Goal: Task Accomplishment & Management: Use online tool/utility

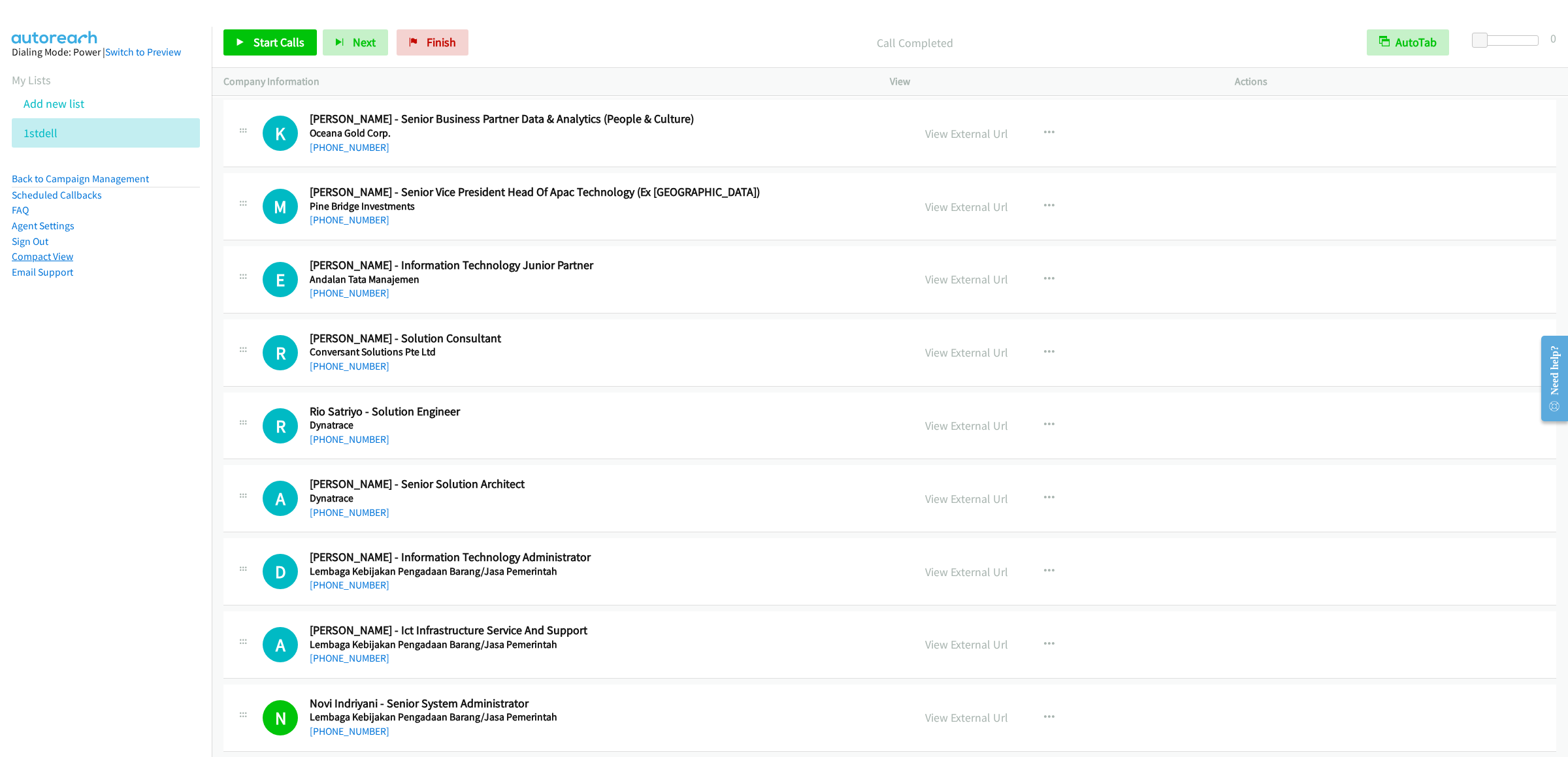
scroll to position [8750, 0]
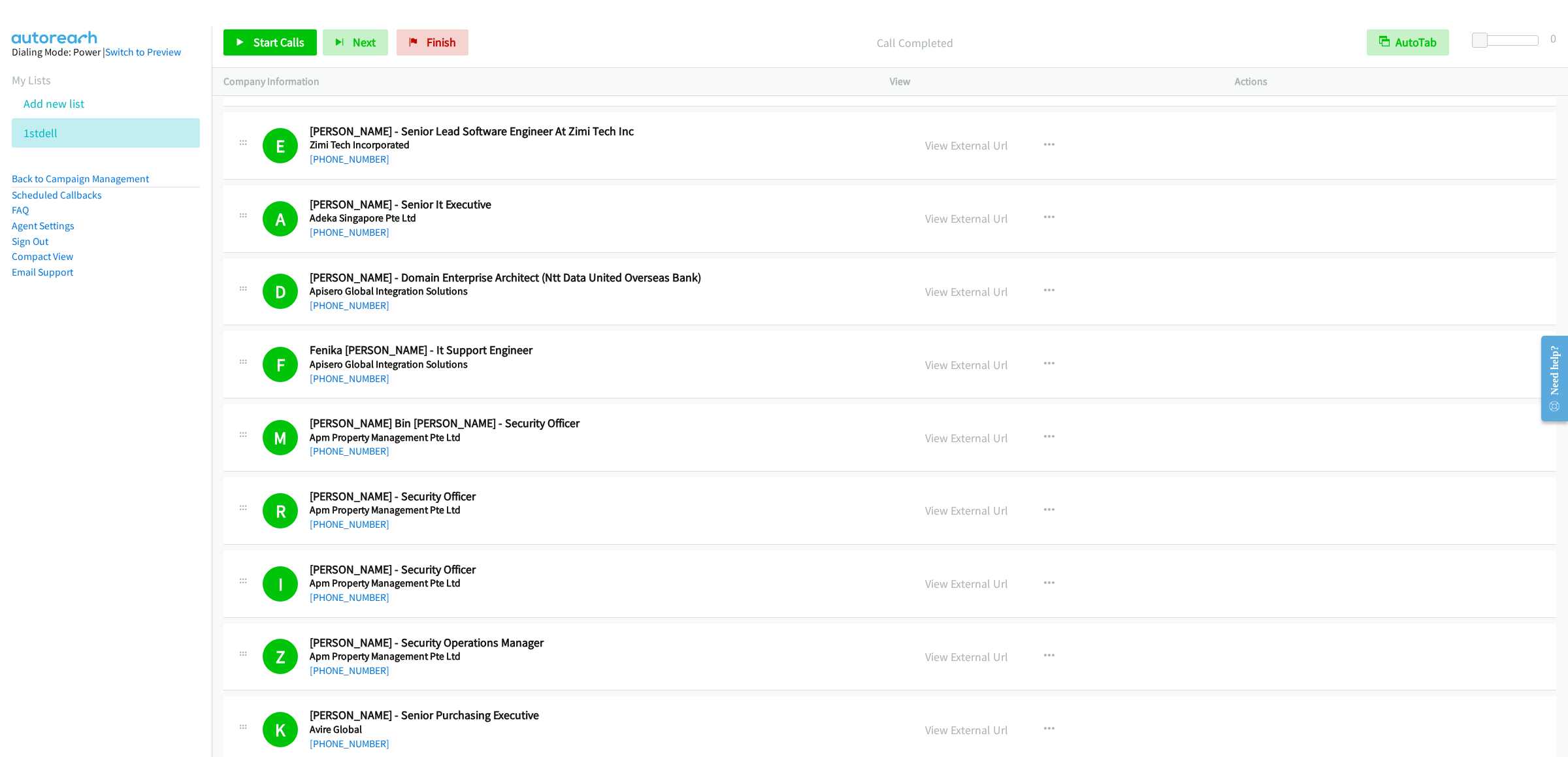
click at [61, 118] on li "Add new list" at bounding box center [117, 103] width 212 height 29
click at [65, 111] on link "Add new list" at bounding box center [54, 104] width 61 height 15
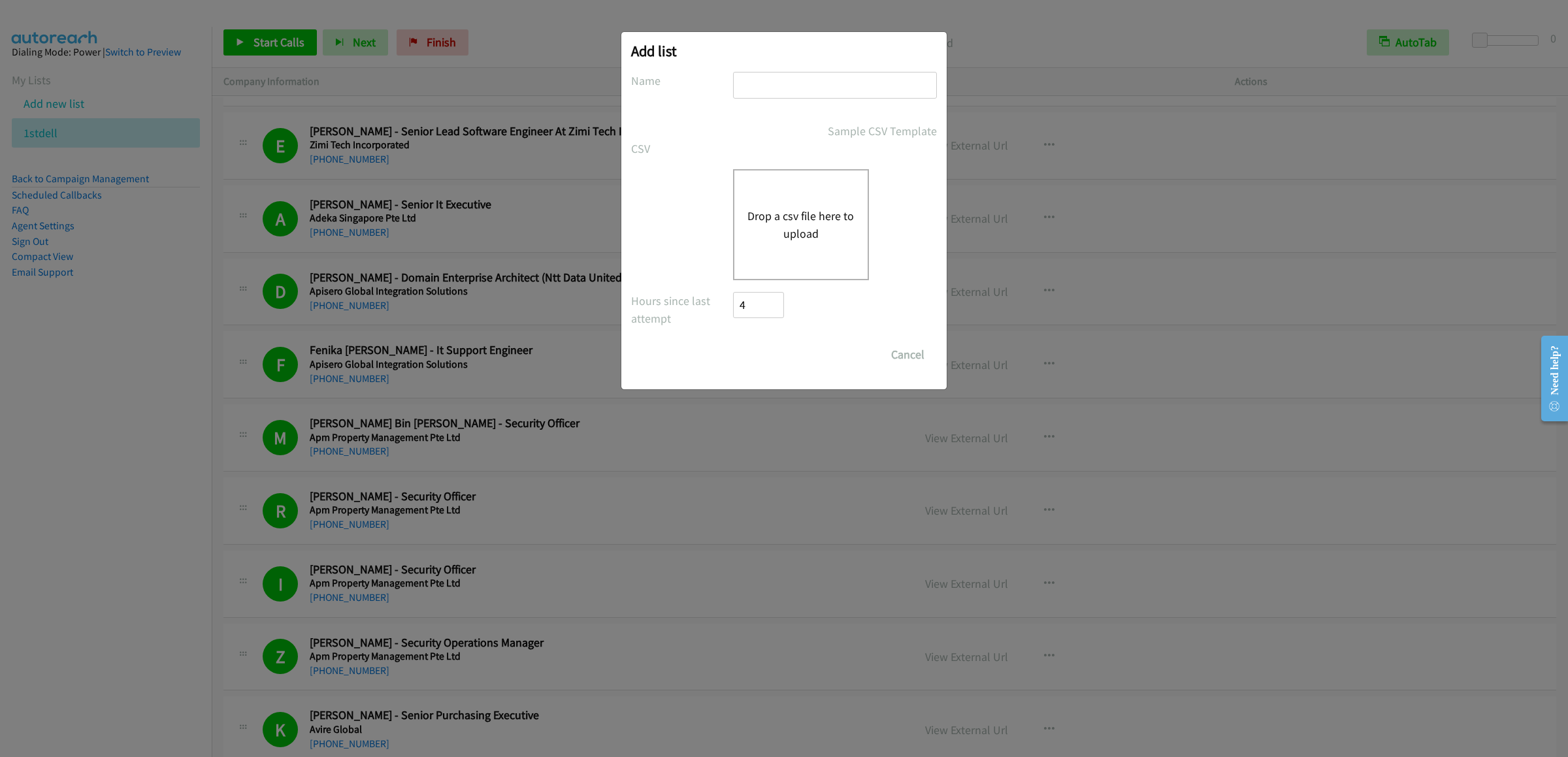
click at [797, 102] on div at bounding box center [834, 91] width 204 height 39
click at [813, 92] on input "text" at bounding box center [834, 85] width 204 height 27
type input "OT cisco"
click at [788, 206] on div "Drop a csv file here to upload" at bounding box center [801, 225] width 136 height 111
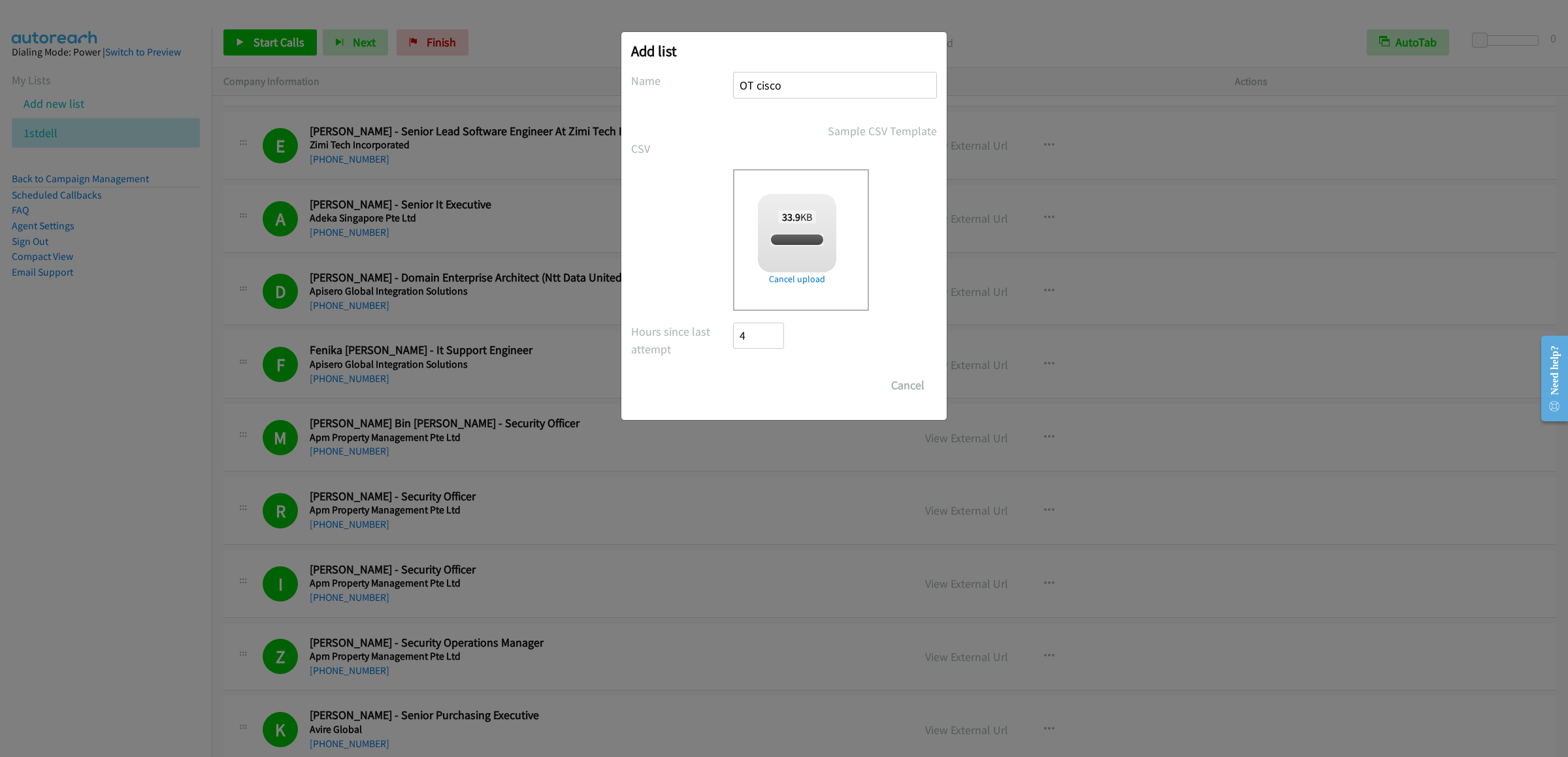
checkbox input "true"
click at [766, 392] on input "Save List" at bounding box center [767, 385] width 68 height 26
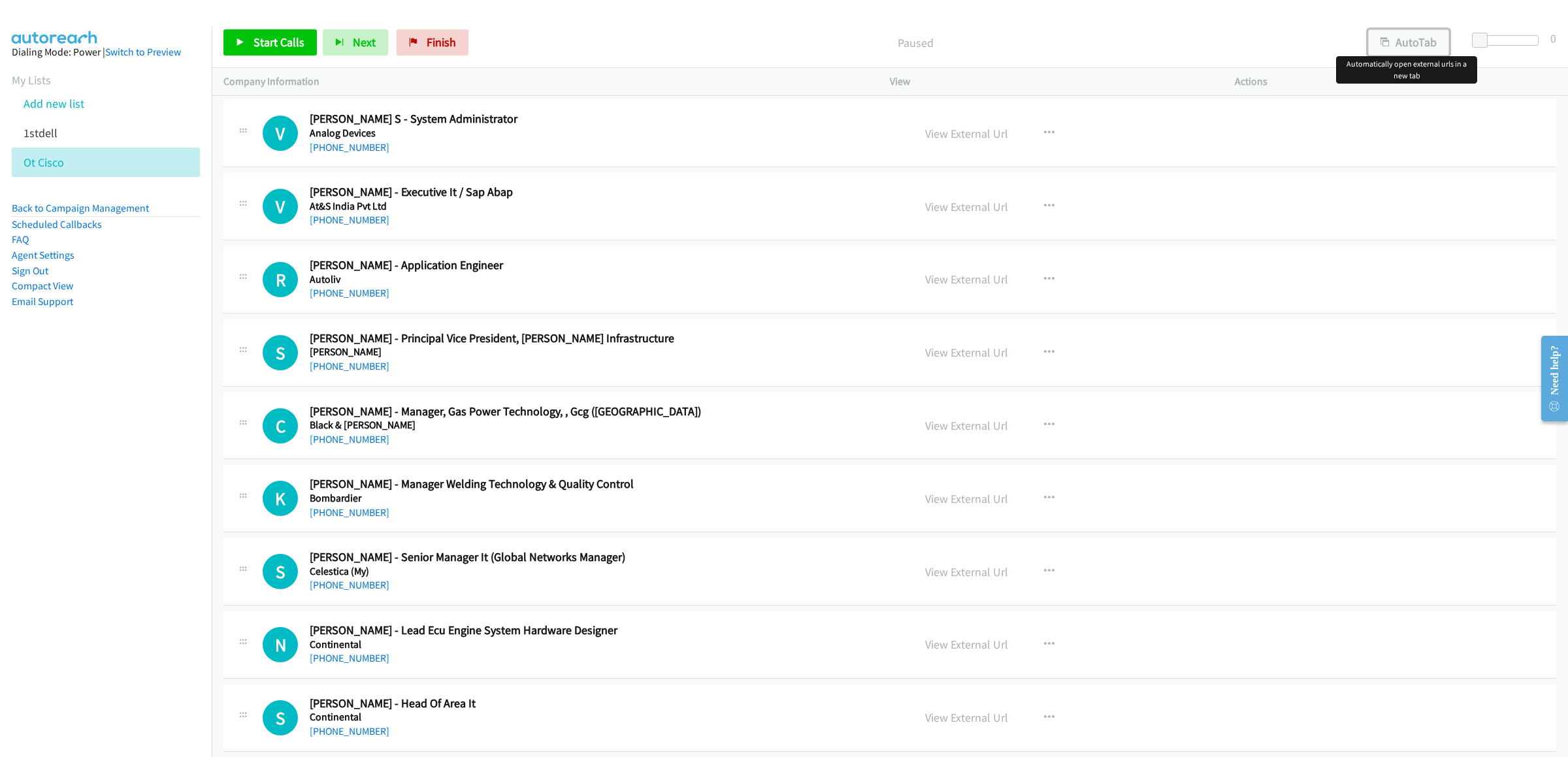
click at [1400, 44] on button "AutoTab" at bounding box center [1408, 42] width 81 height 26
click at [277, 44] on span "Start Calls" at bounding box center [279, 42] width 51 height 15
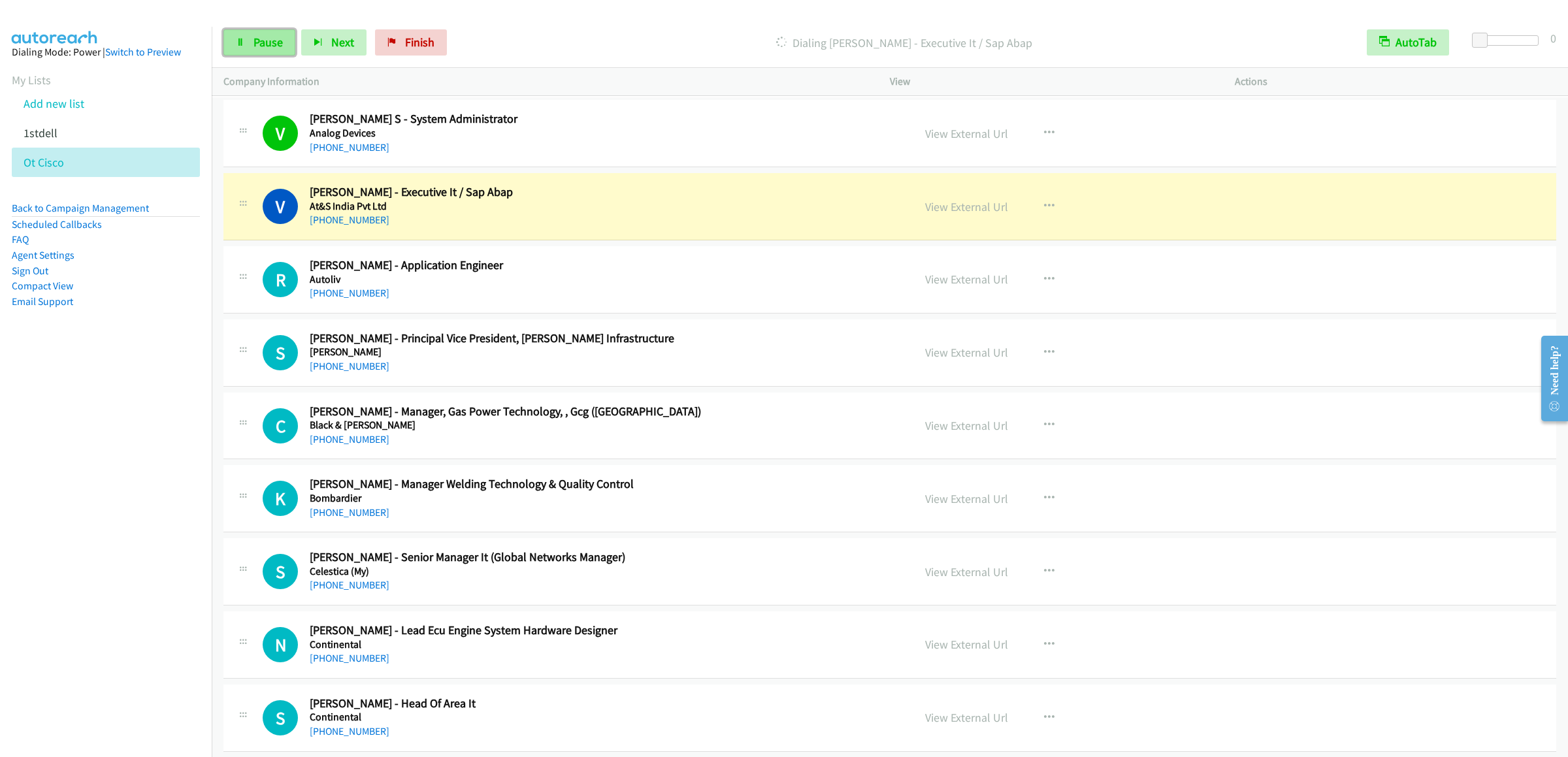
click at [254, 35] on span "Pause" at bounding box center [268, 42] width 29 height 15
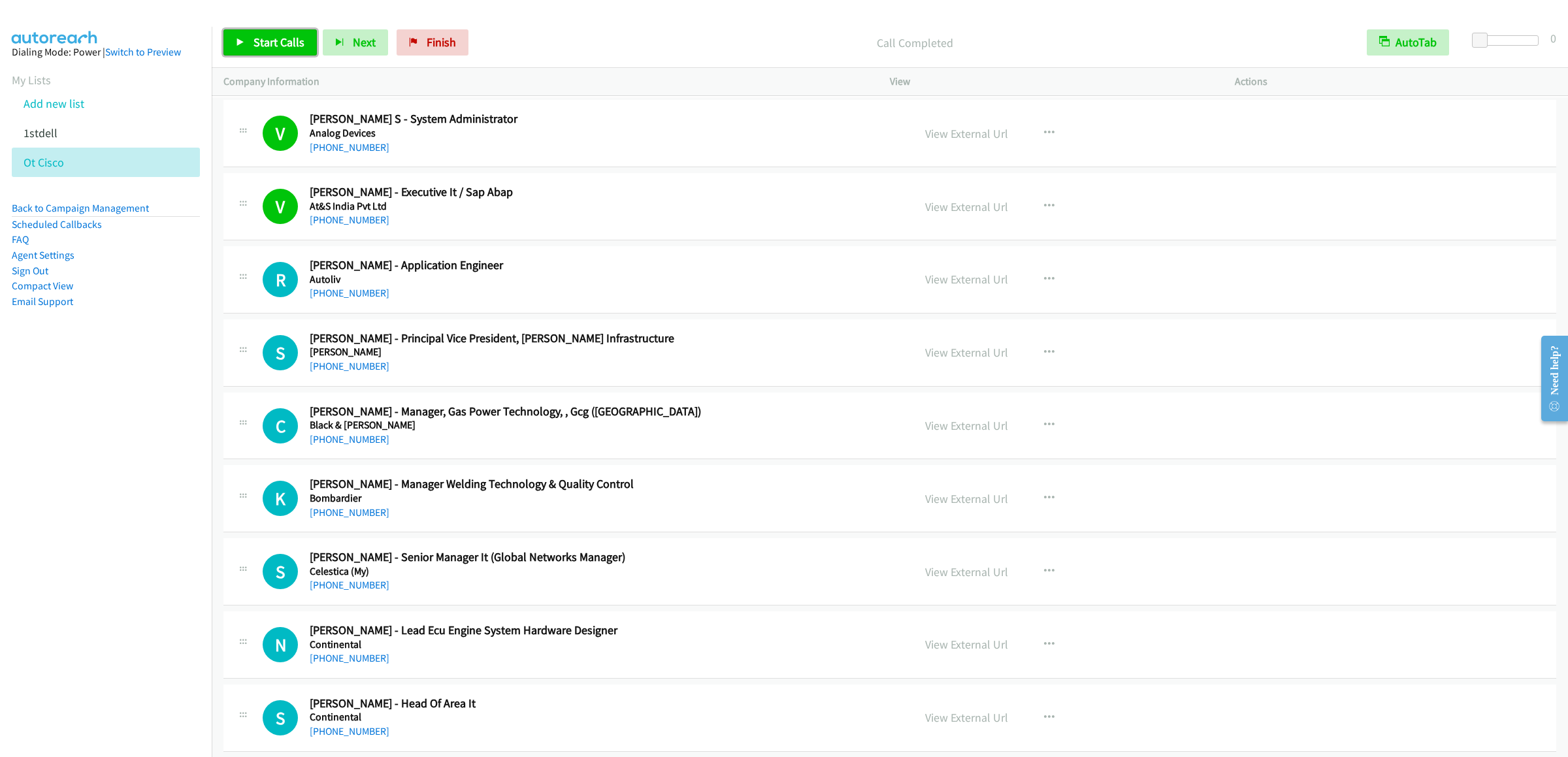
click at [246, 33] on link "Start Calls" at bounding box center [270, 42] width 93 height 26
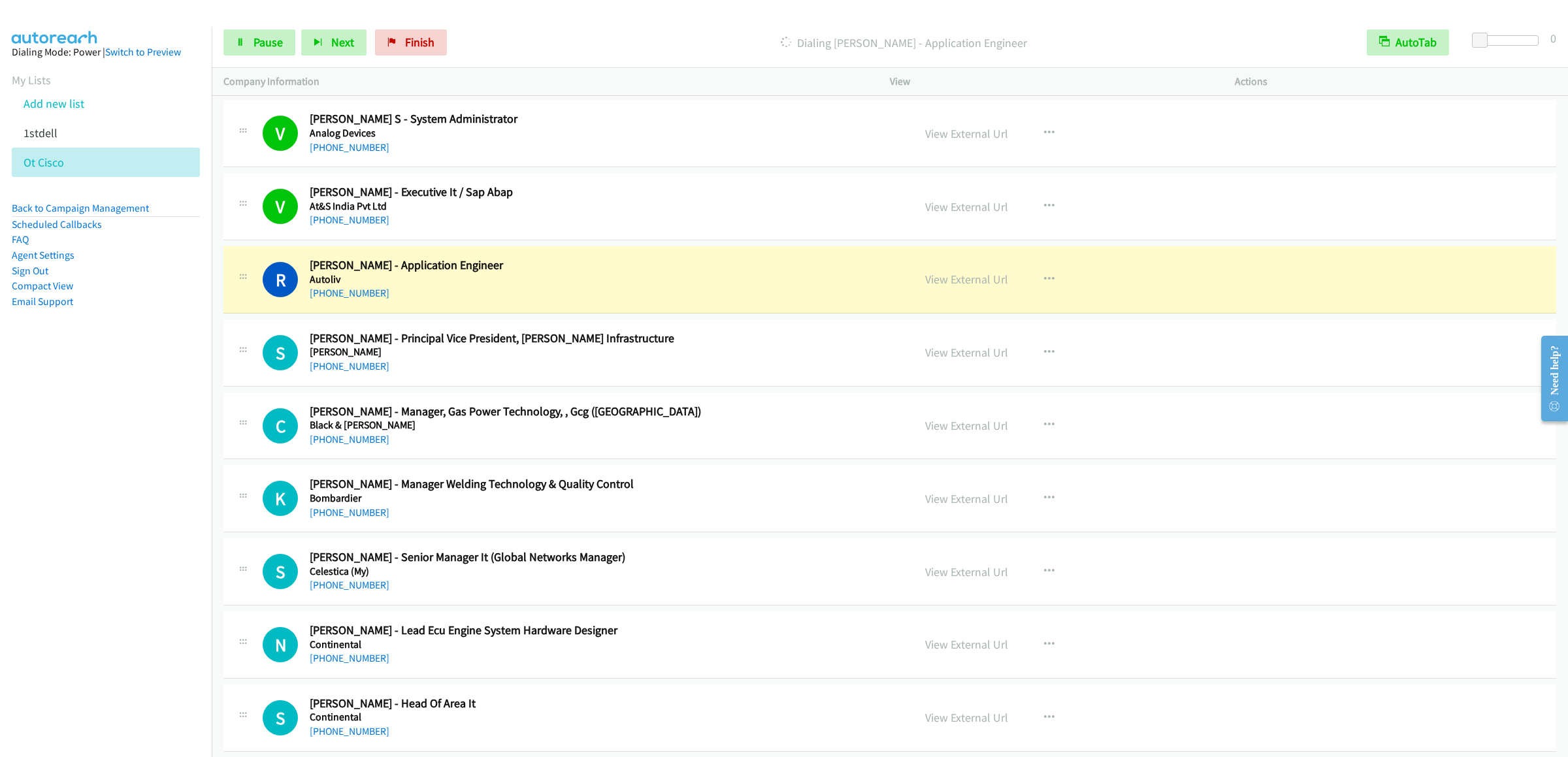
scroll to position [130, 0]
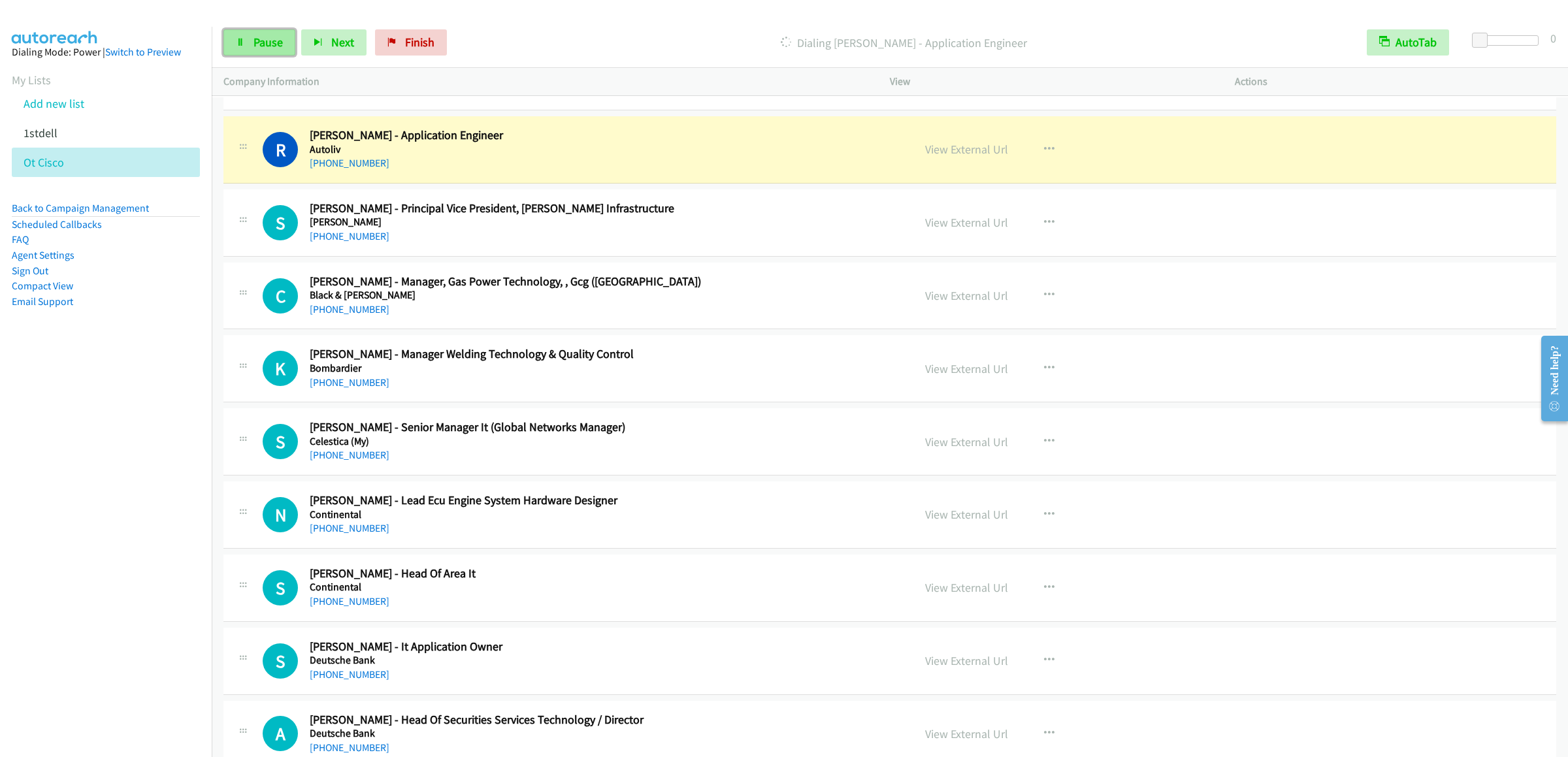
click at [248, 42] on link "Pause" at bounding box center [259, 42] width 72 height 26
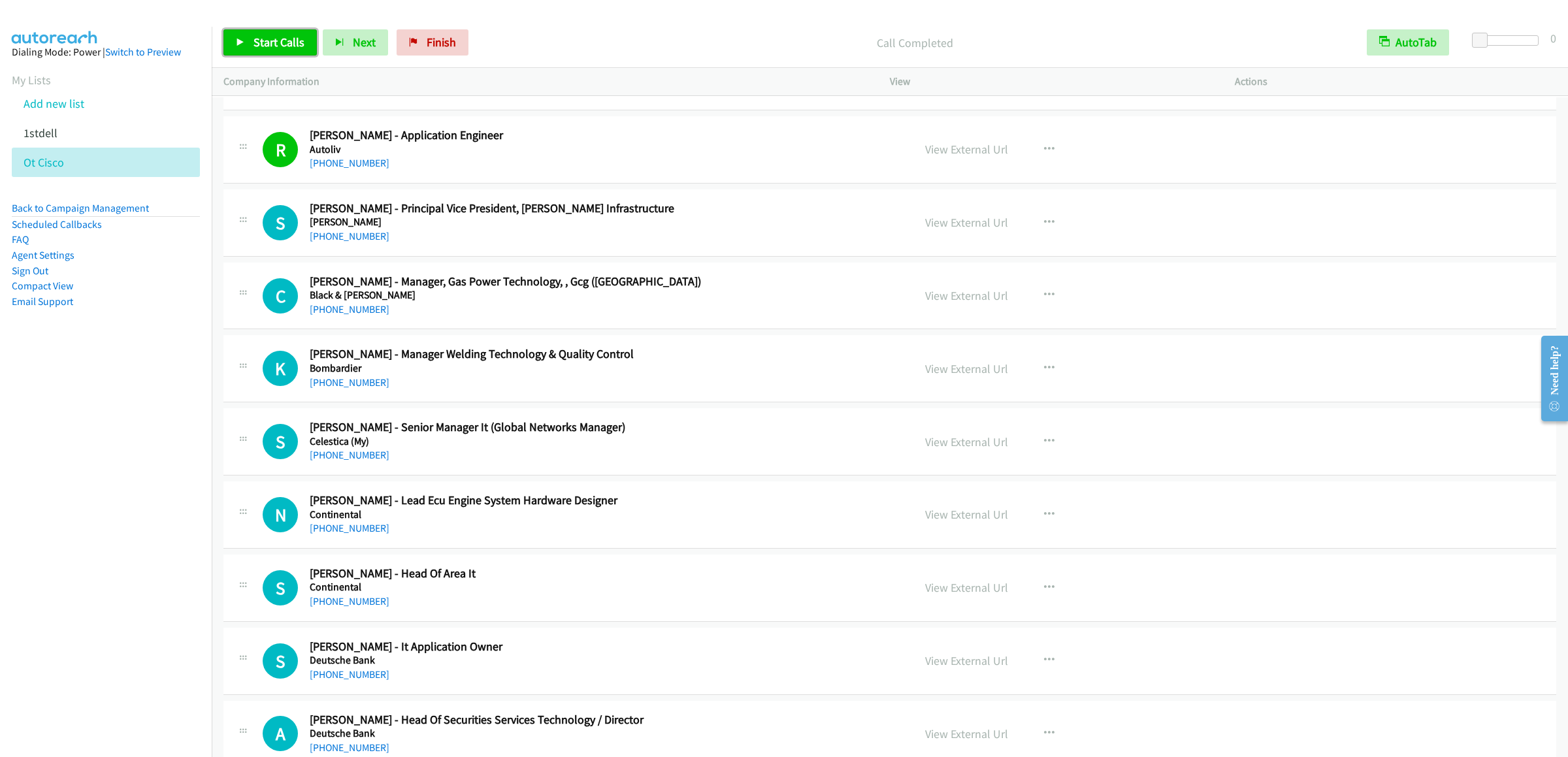
click at [265, 36] on span "Start Calls" at bounding box center [279, 42] width 51 height 15
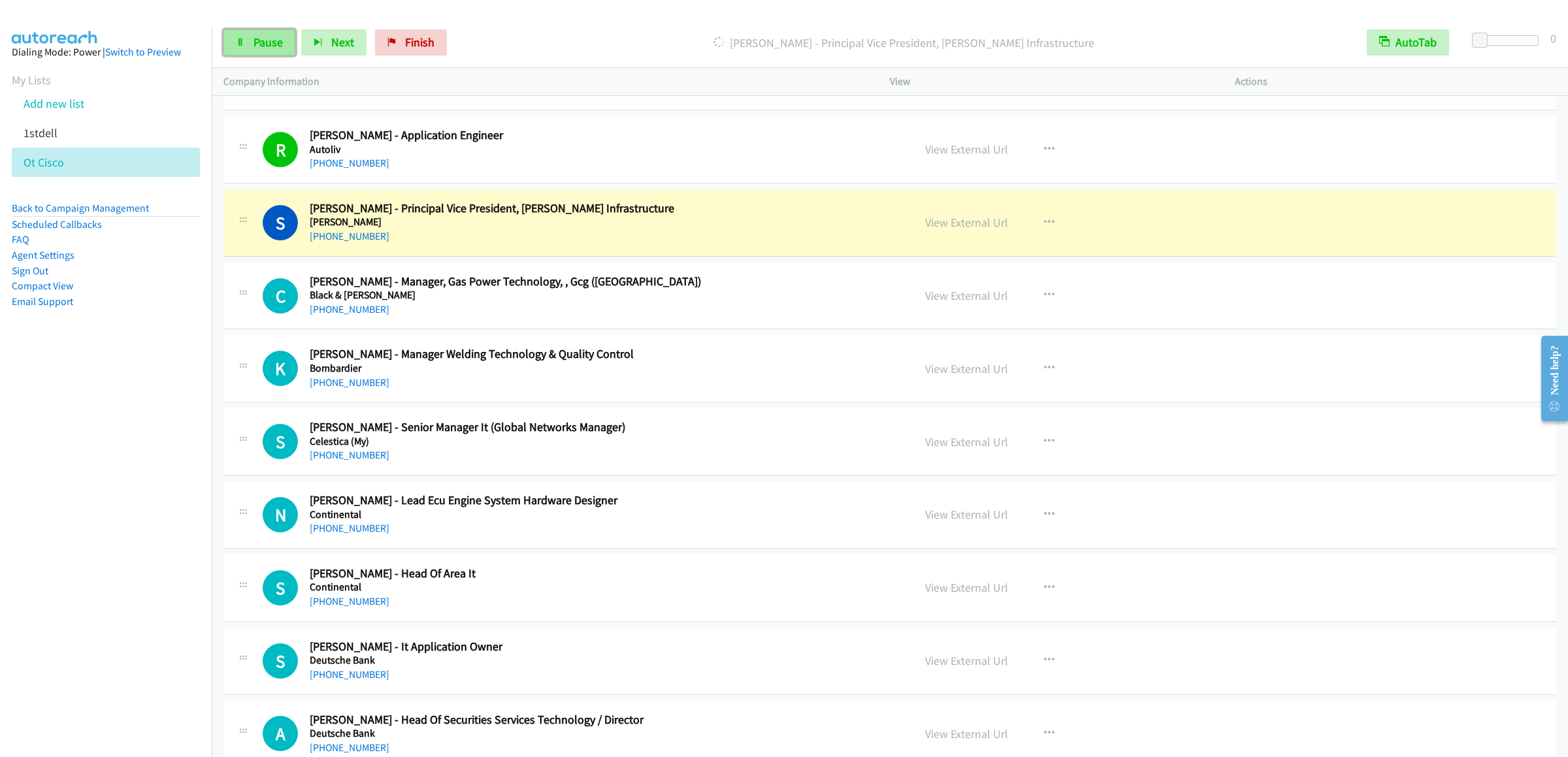
click at [269, 55] on link "Pause" at bounding box center [259, 42] width 72 height 26
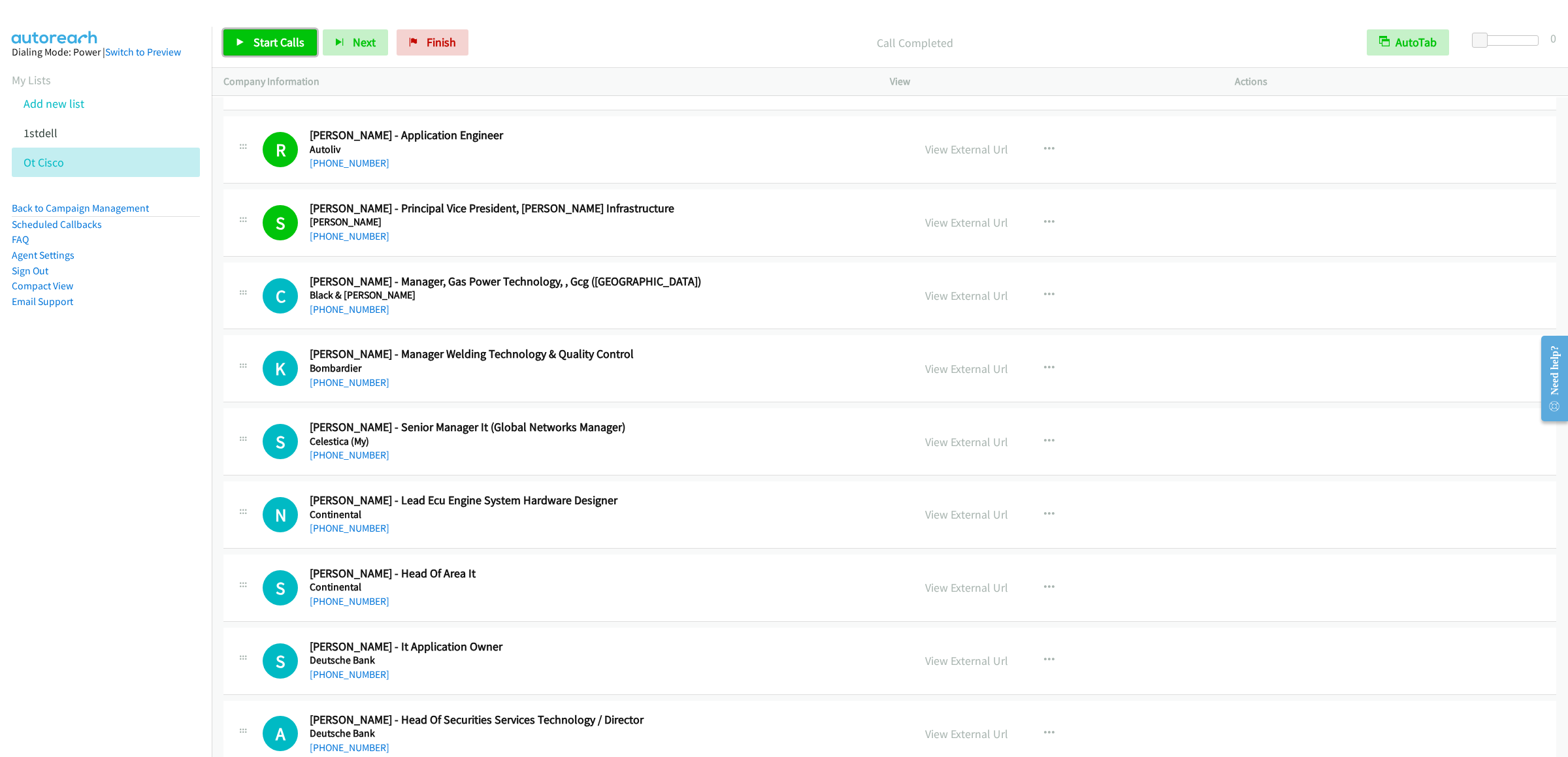
click at [282, 37] on span "Start Calls" at bounding box center [279, 42] width 51 height 15
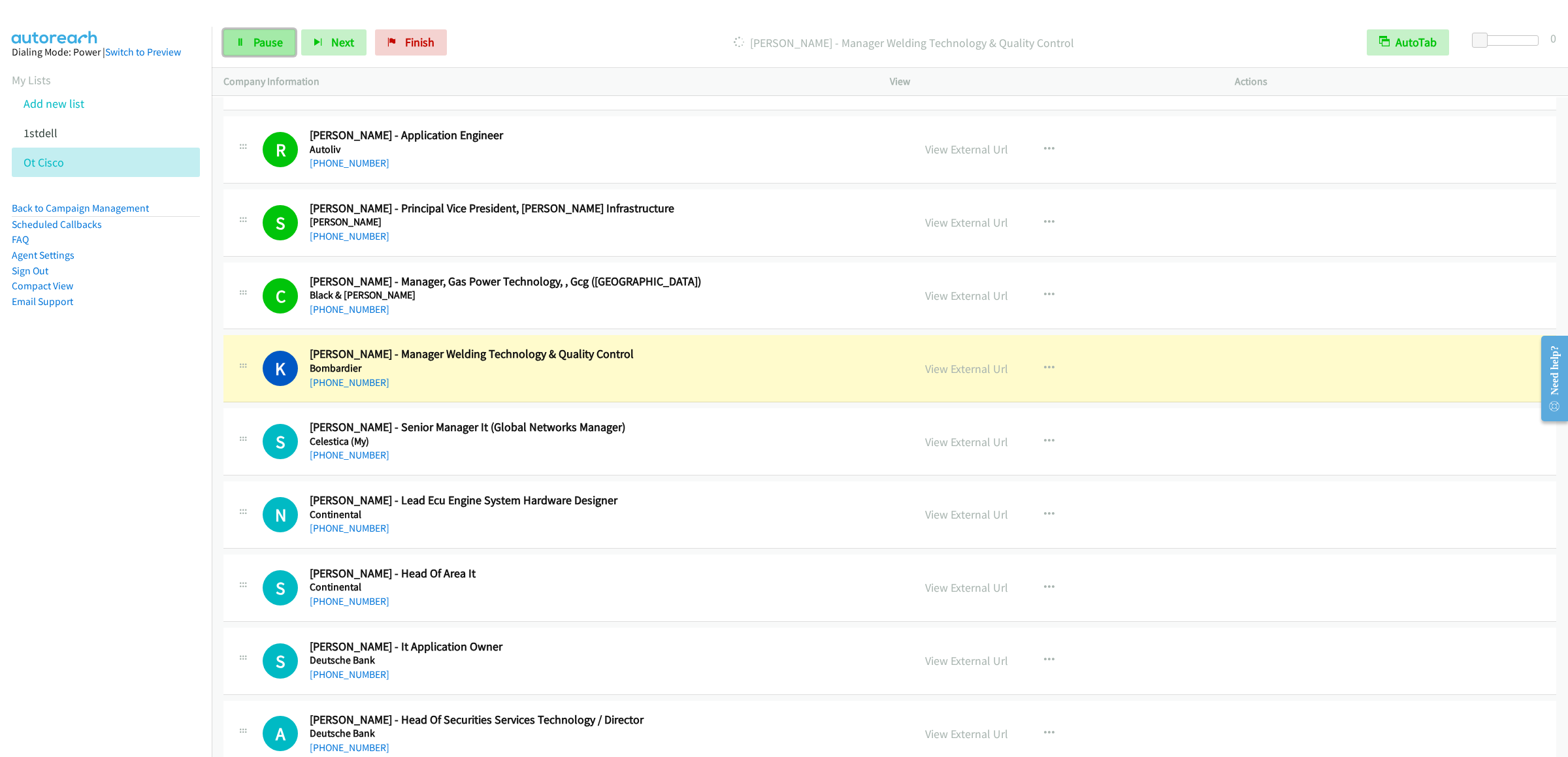
click at [281, 46] on span "Pause" at bounding box center [268, 42] width 29 height 15
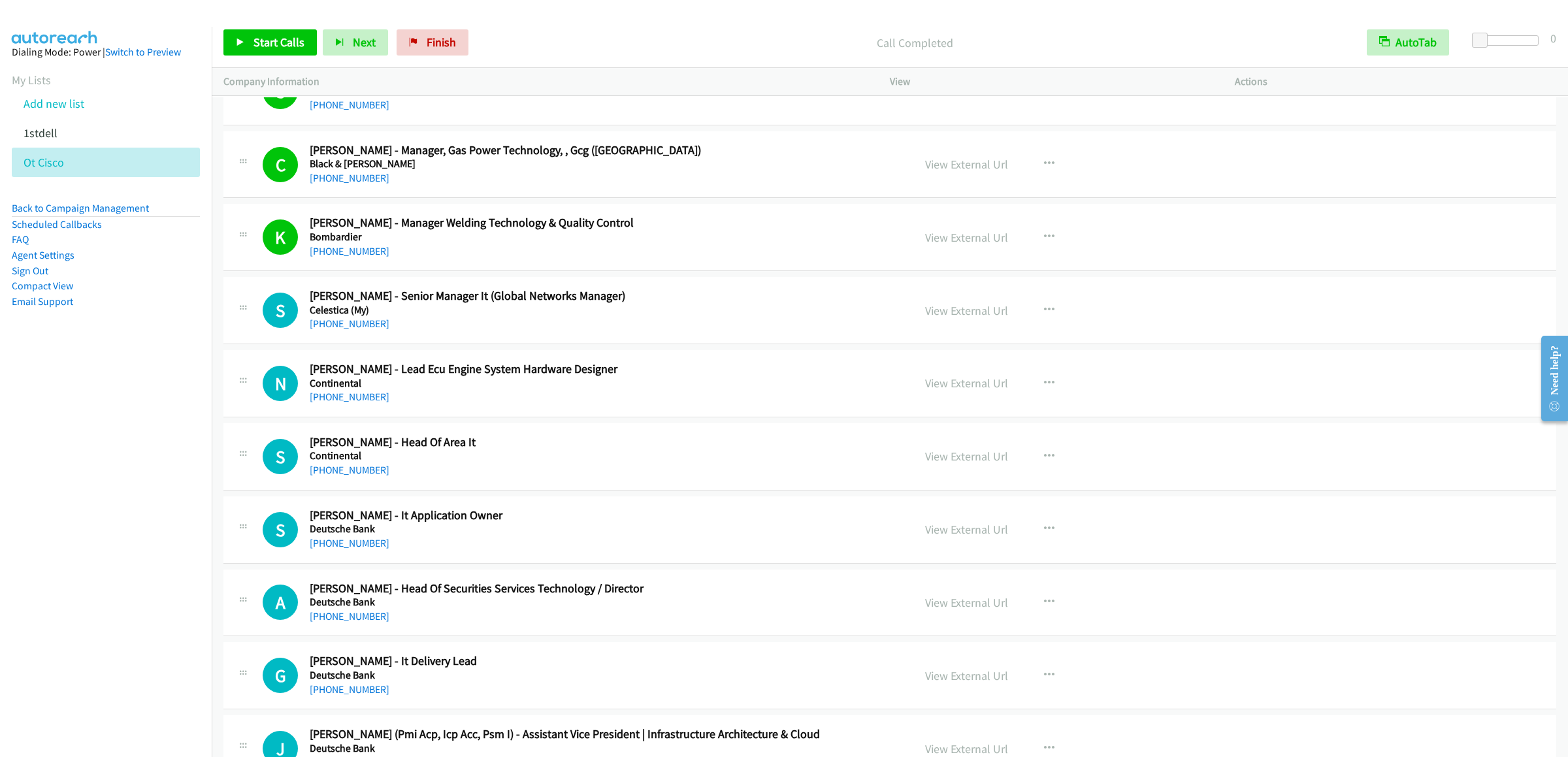
scroll to position [392, 0]
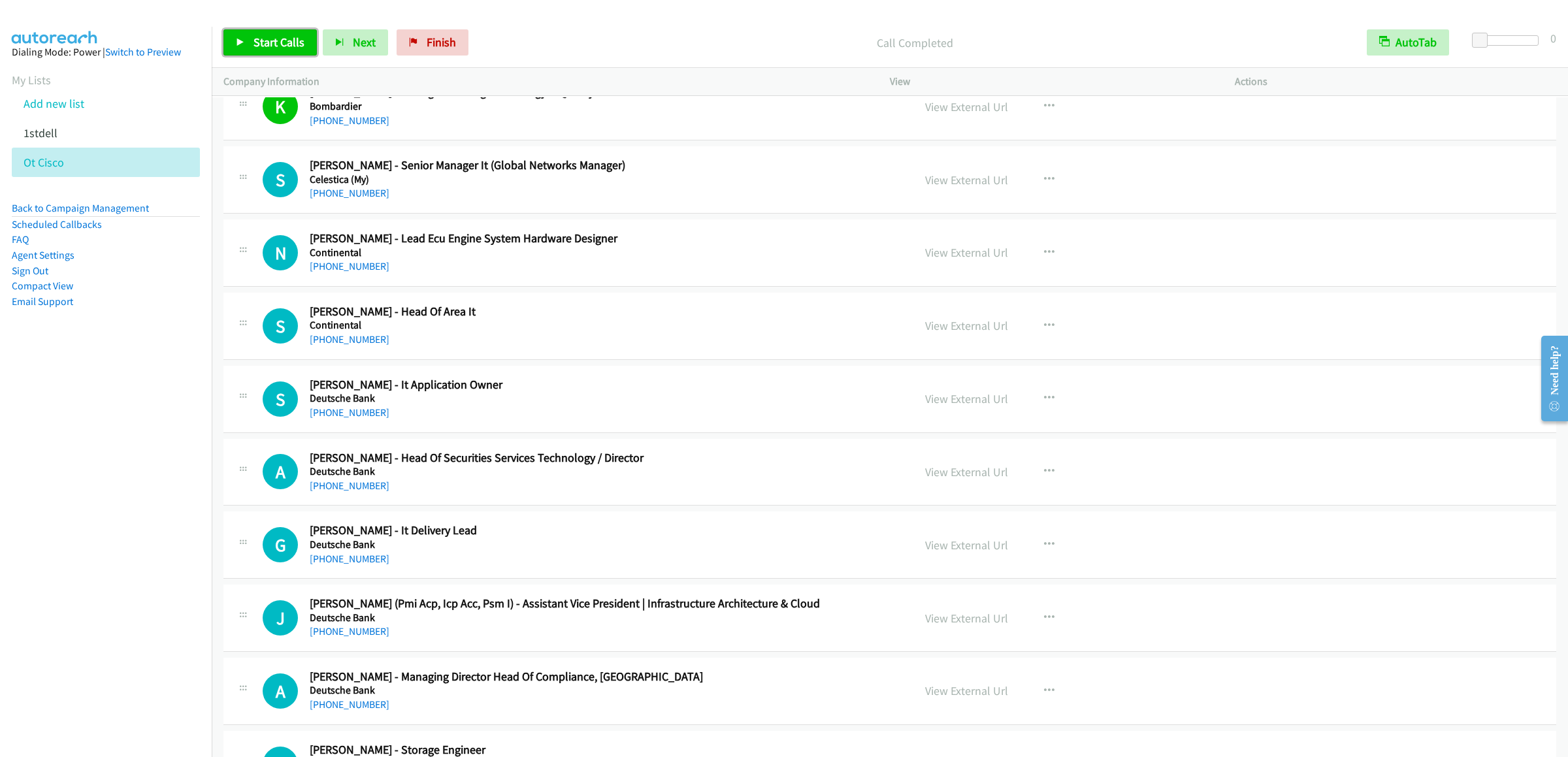
click at [289, 51] on link "Start Calls" at bounding box center [270, 42] width 93 height 26
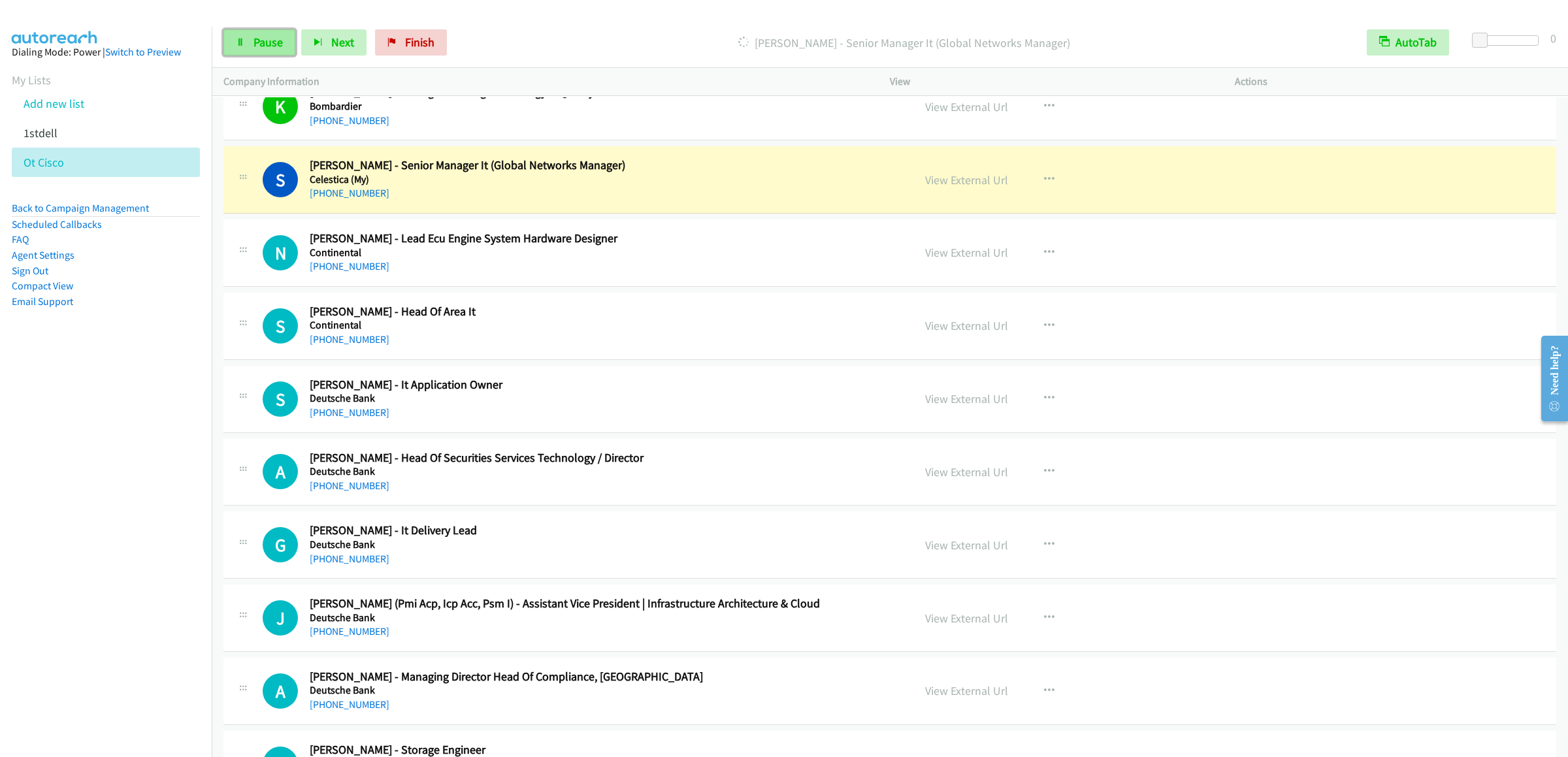
click at [254, 44] on span "Pause" at bounding box center [268, 42] width 29 height 15
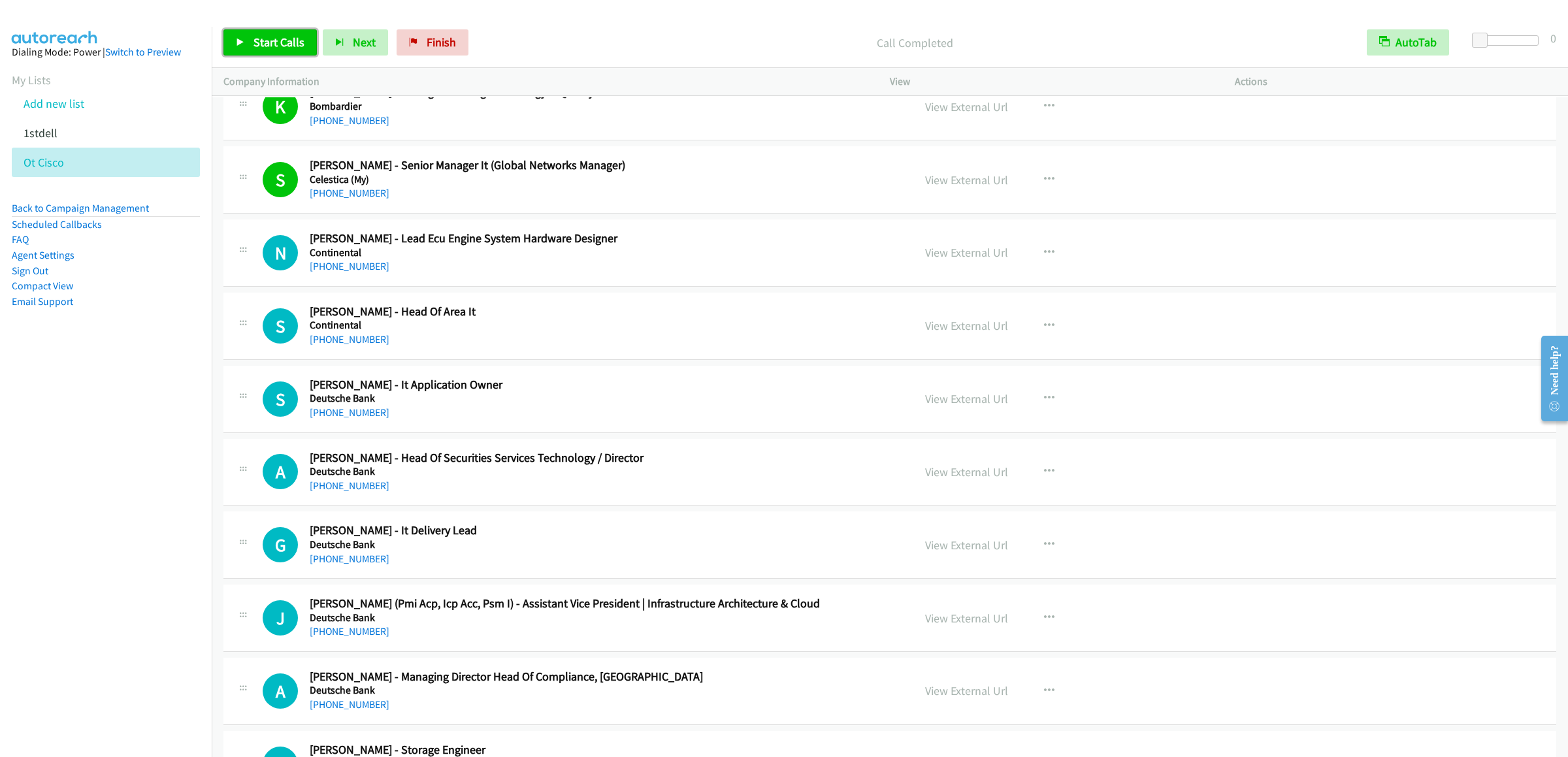
click at [263, 43] on span "Start Calls" at bounding box center [279, 42] width 51 height 15
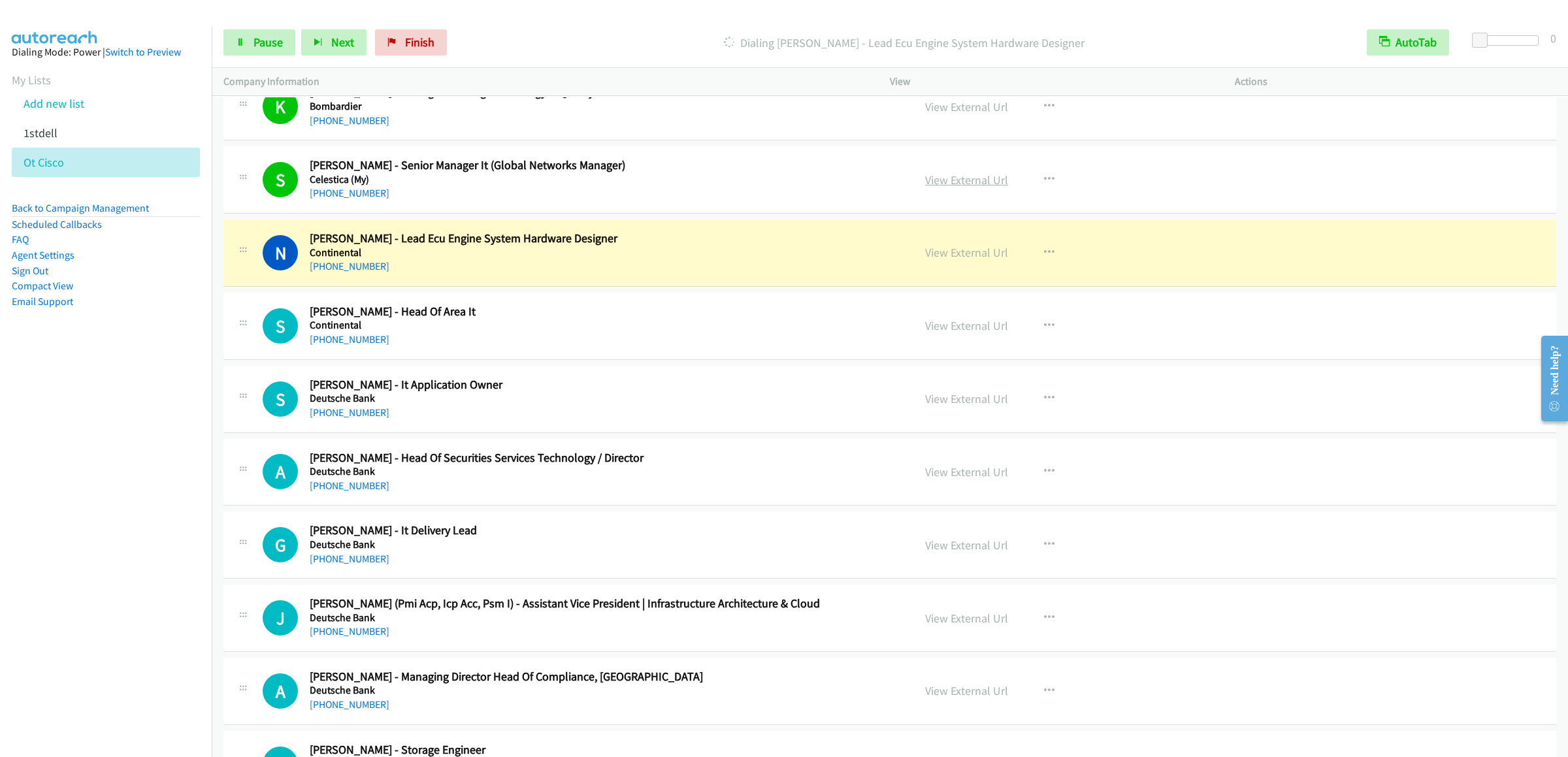
click at [964, 182] on link "View External Url" at bounding box center [966, 180] width 83 height 15
click at [255, 40] on span "Pause" at bounding box center [268, 42] width 29 height 15
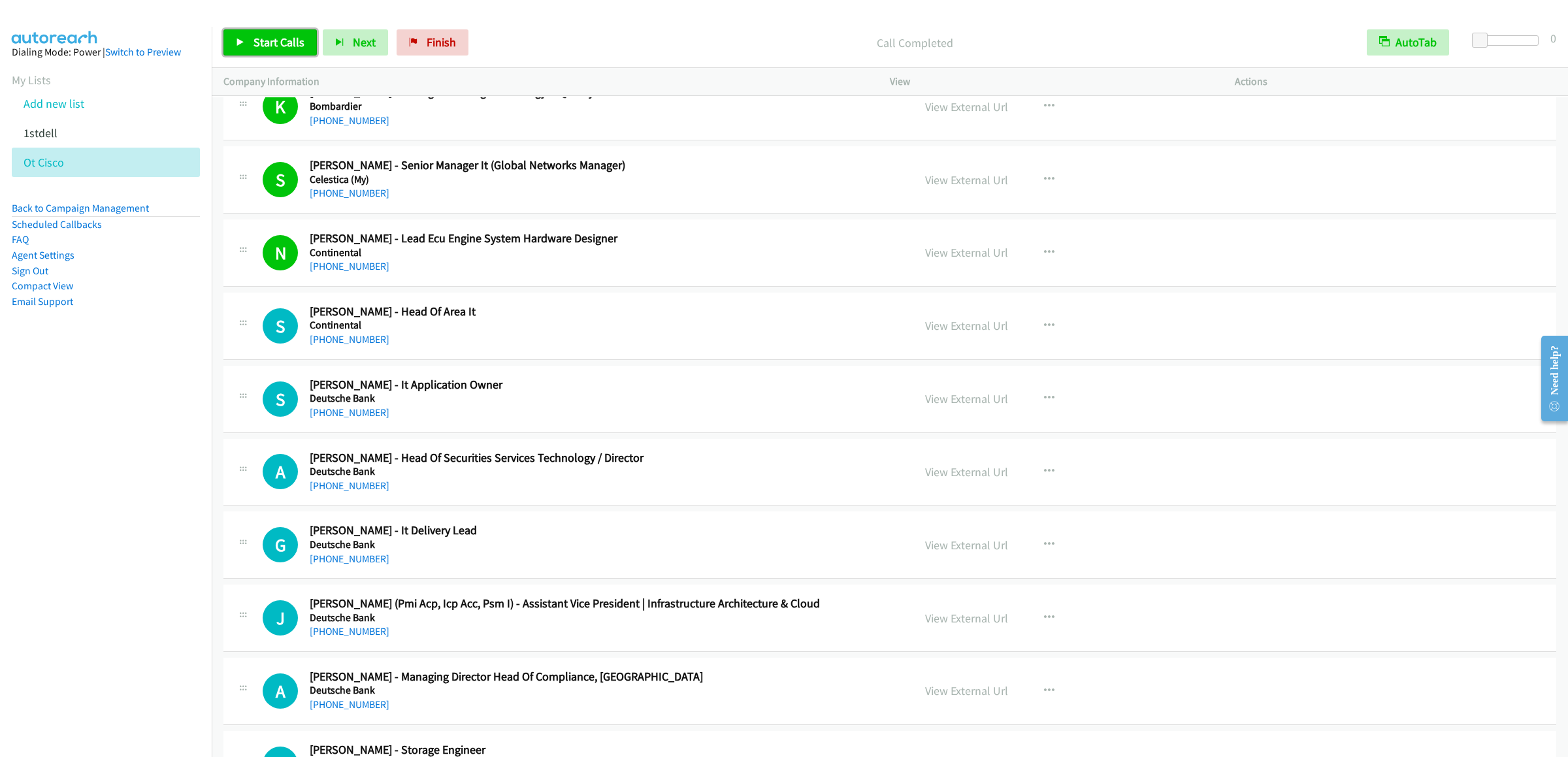
click at [243, 39] on icon at bounding box center [240, 43] width 9 height 9
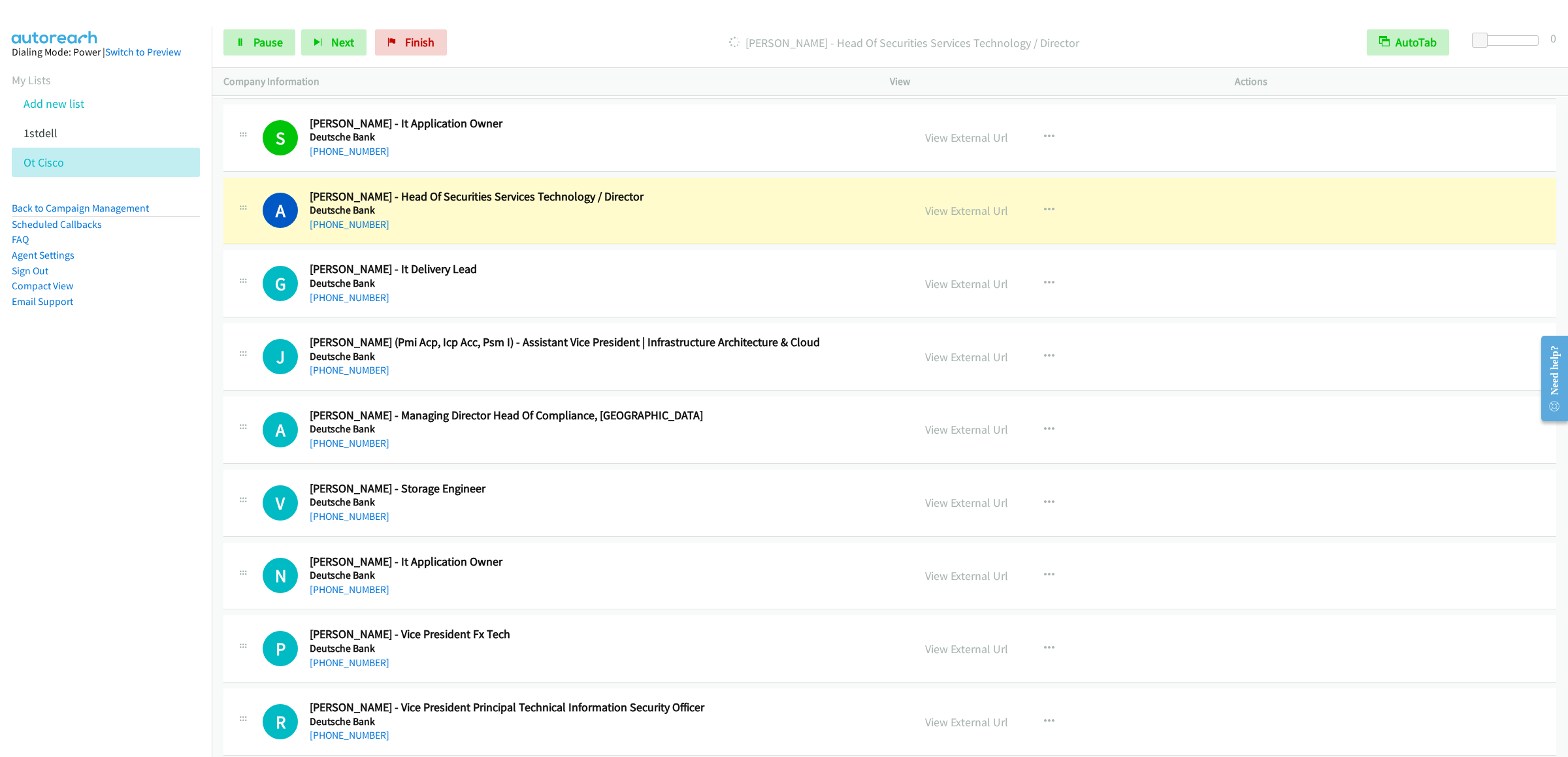
scroll to position [783, 0]
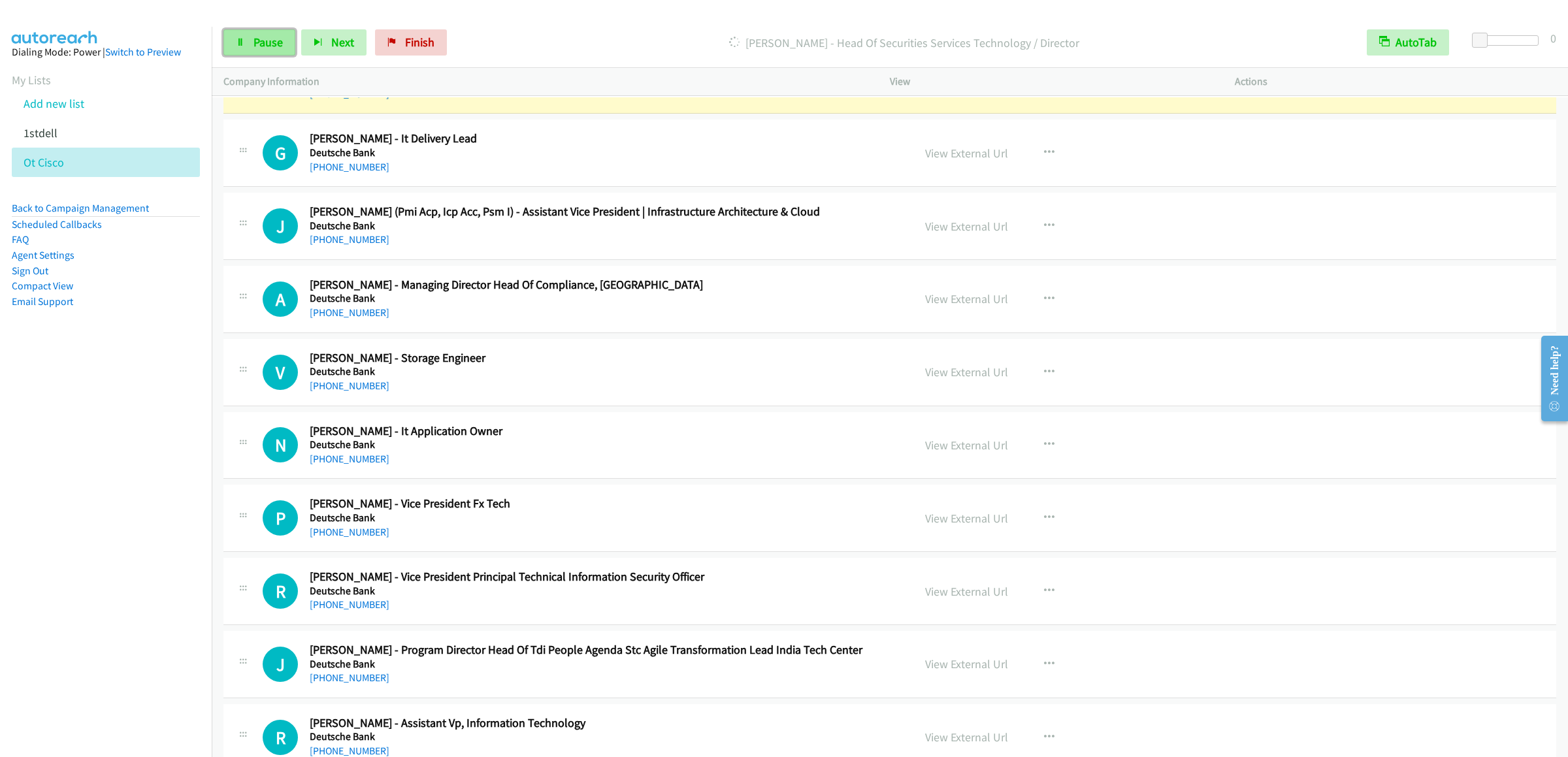
click at [249, 43] on link "Pause" at bounding box center [259, 42] width 72 height 26
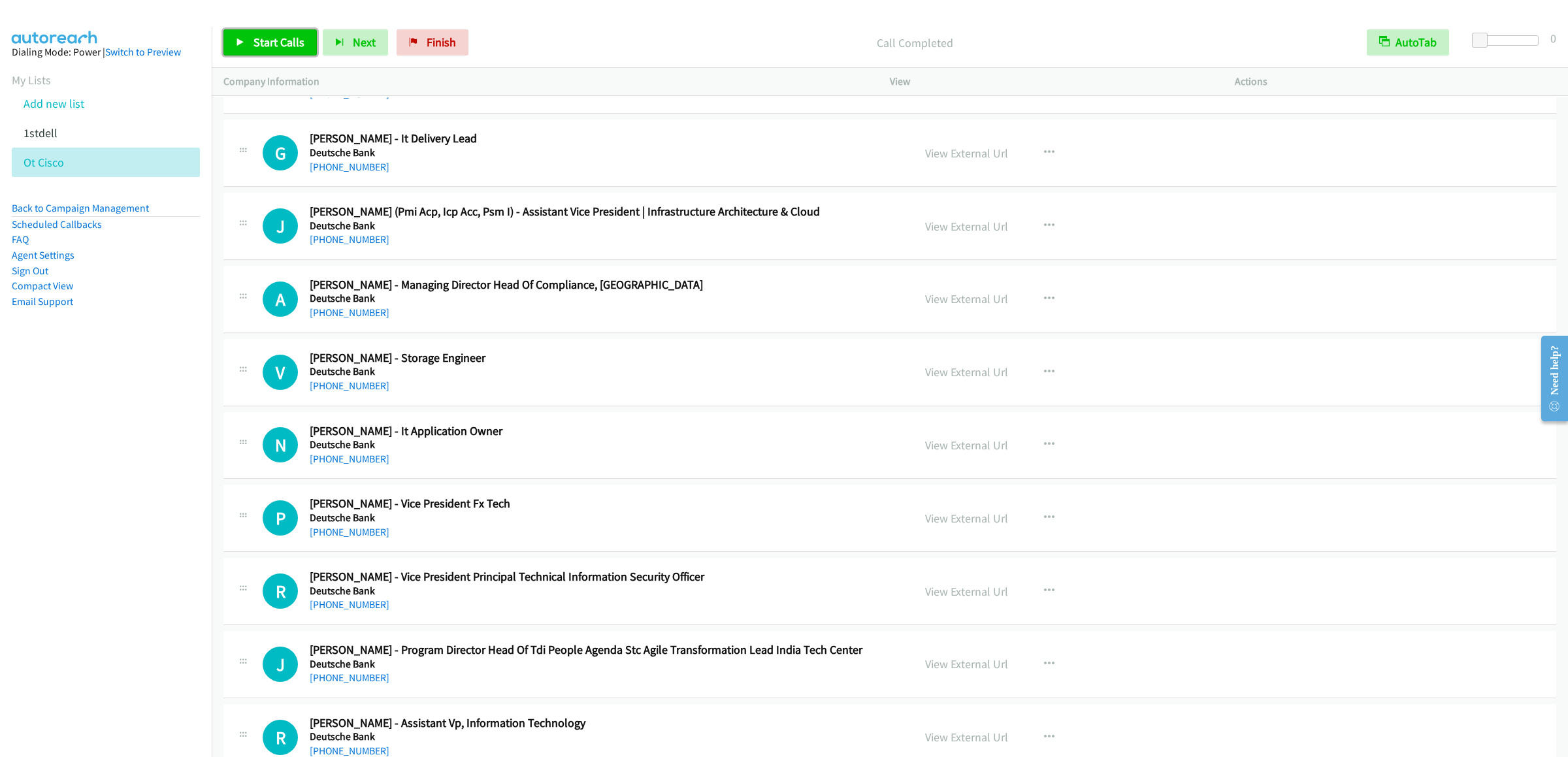
click at [254, 29] on link "Start Calls" at bounding box center [270, 42] width 93 height 26
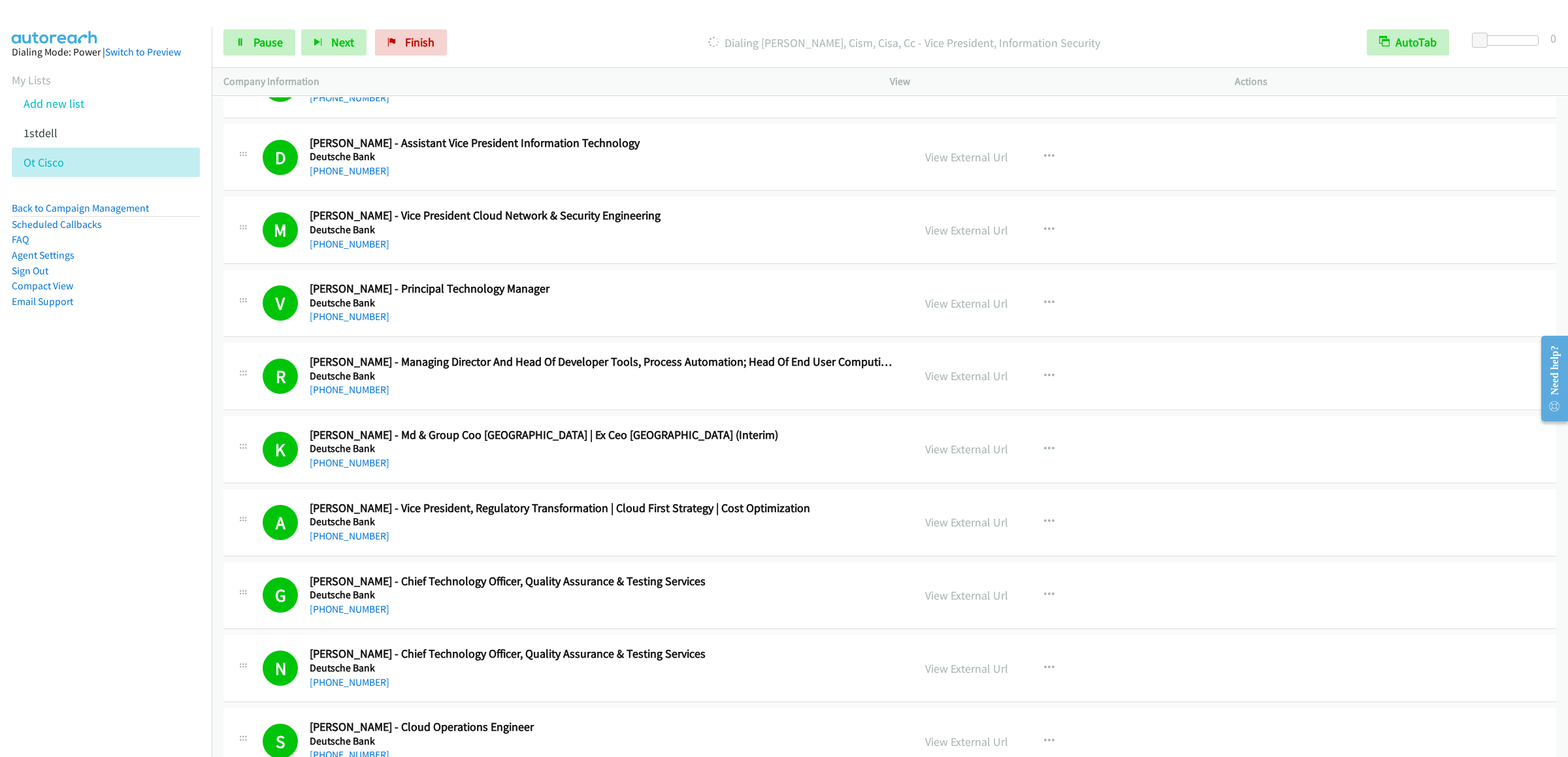
scroll to position [2089, 0]
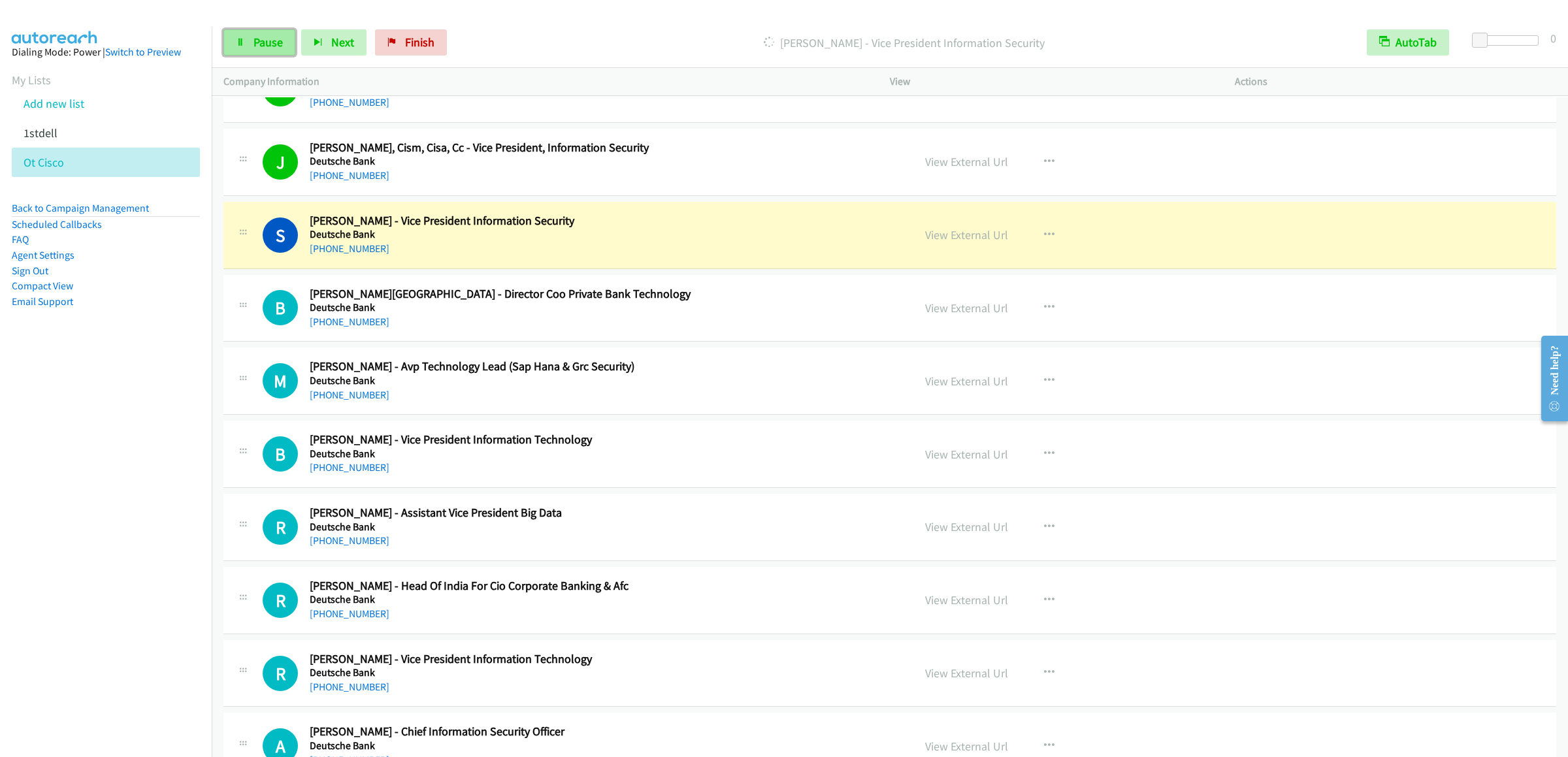
click at [263, 44] on span "Pause" at bounding box center [268, 42] width 29 height 15
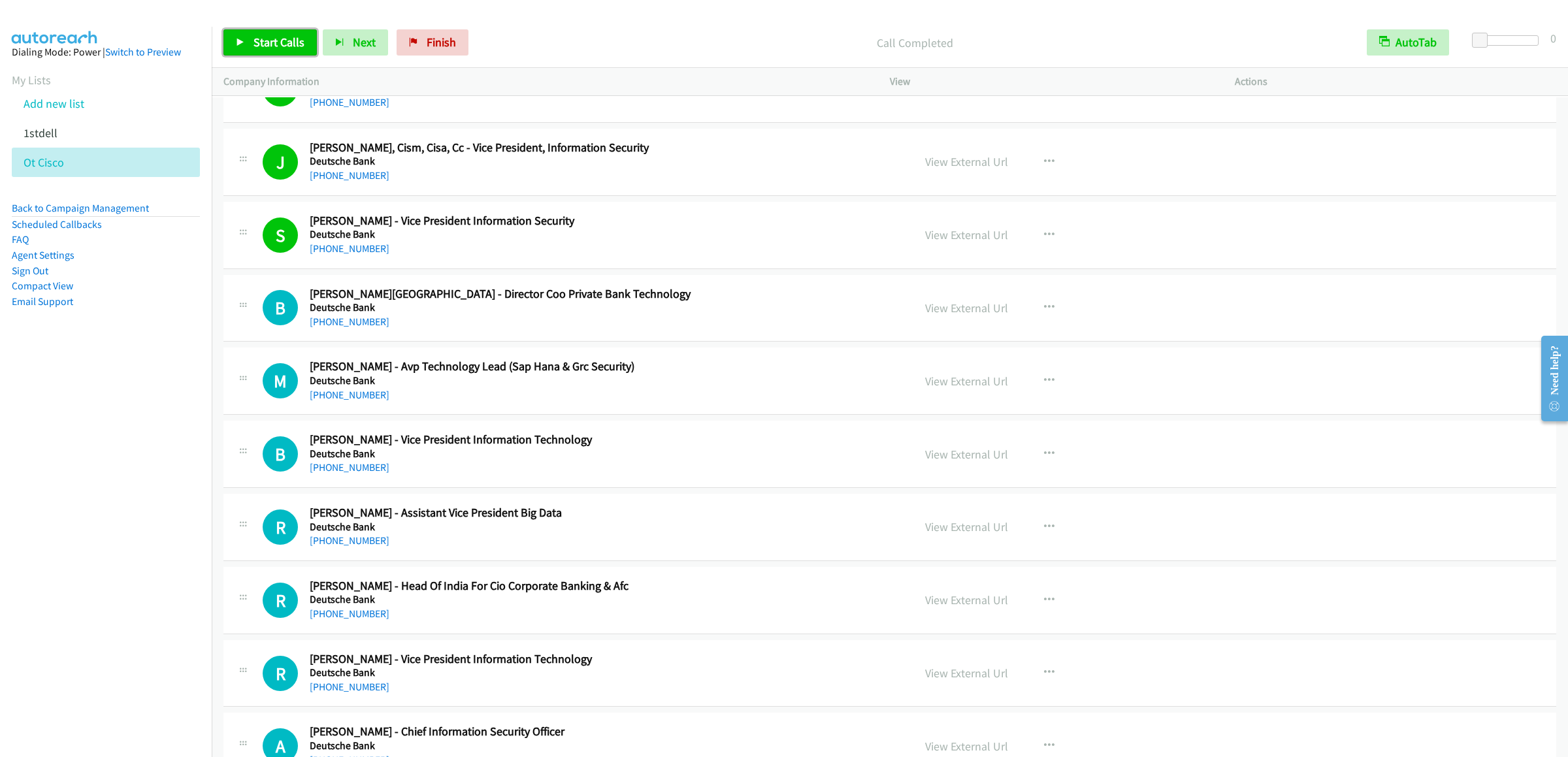
click at [269, 43] on span "Start Calls" at bounding box center [279, 42] width 51 height 15
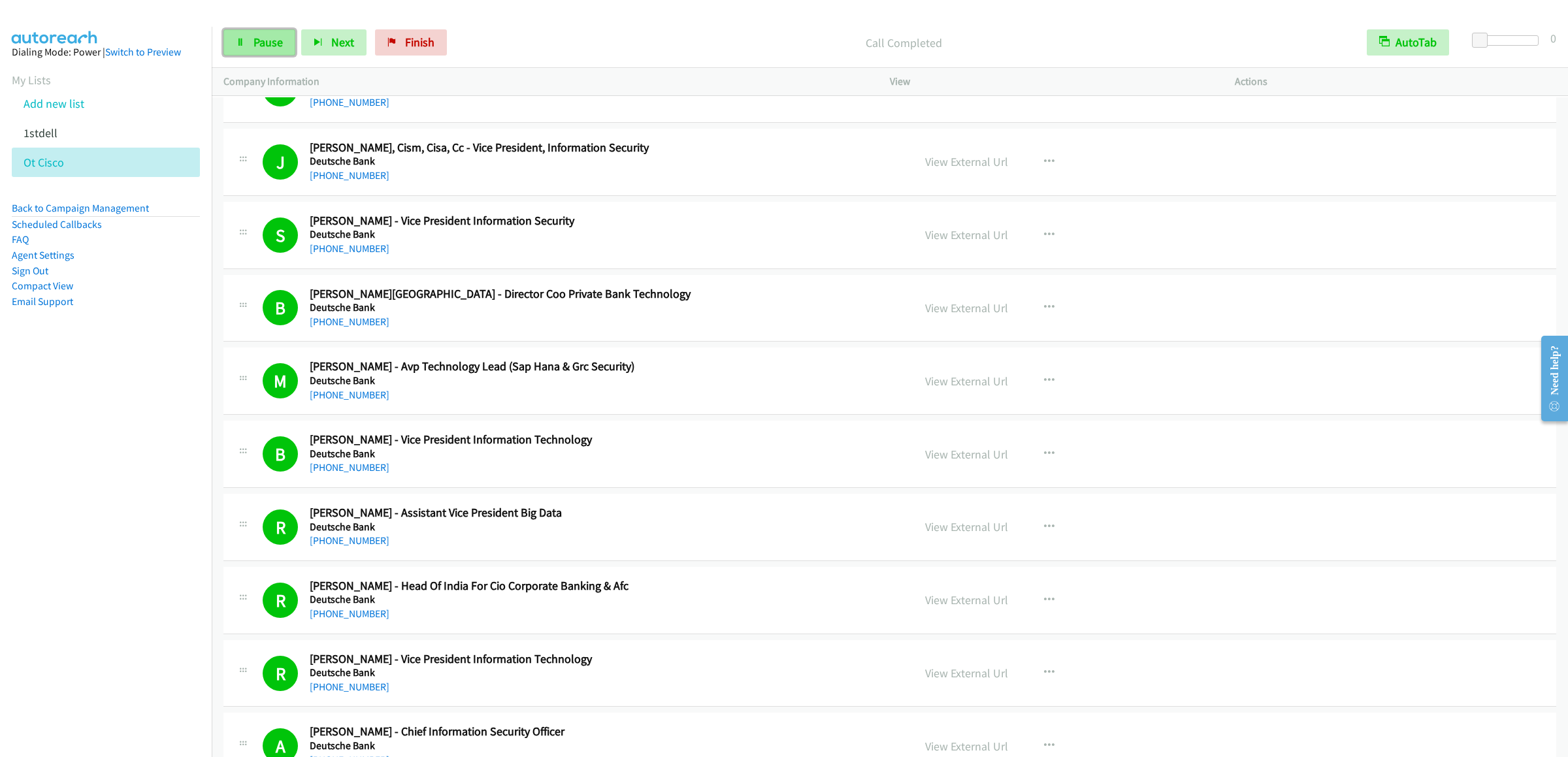
click at [224, 40] on link "Pause" at bounding box center [259, 42] width 72 height 26
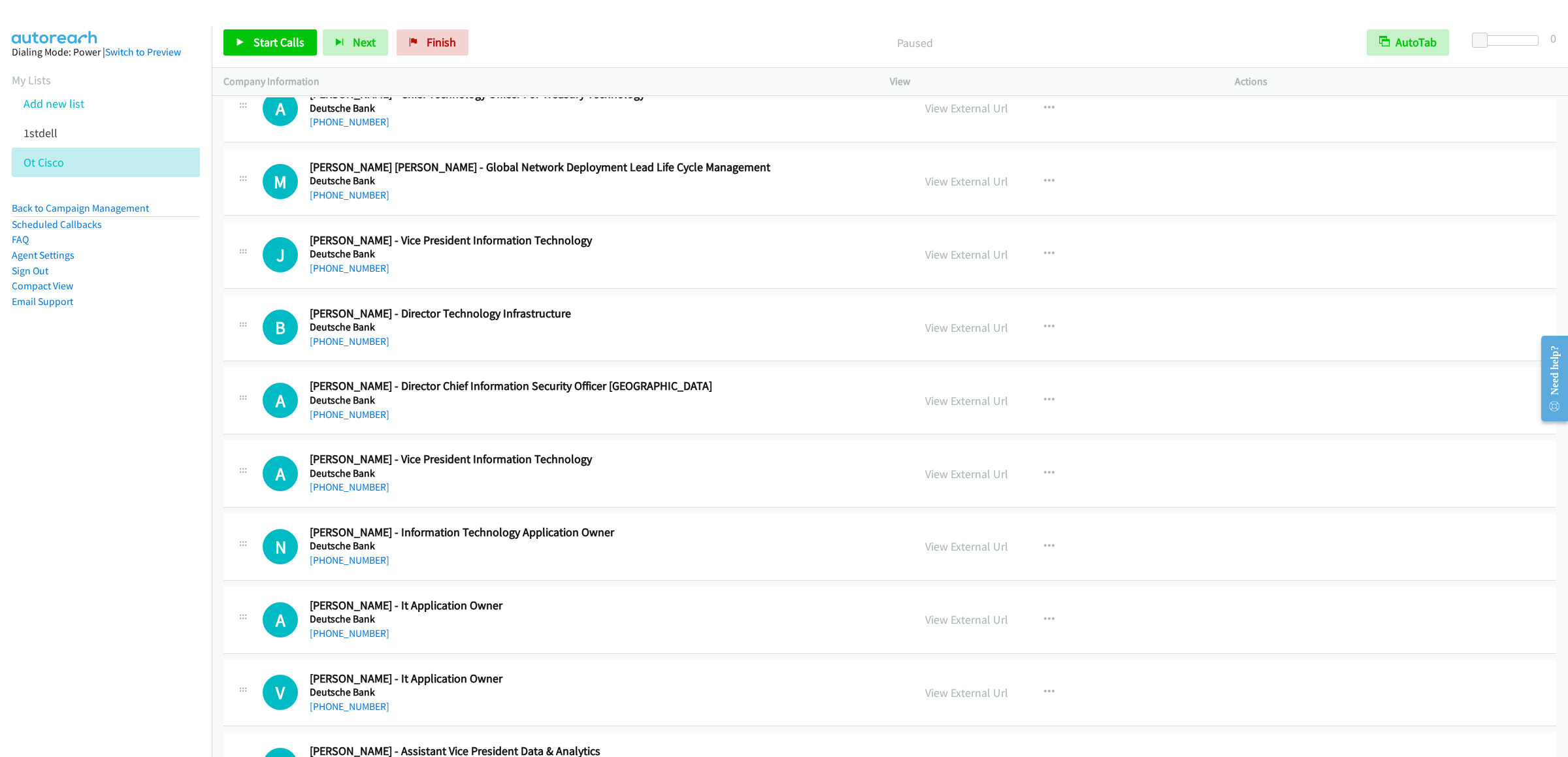
scroll to position [2743, 0]
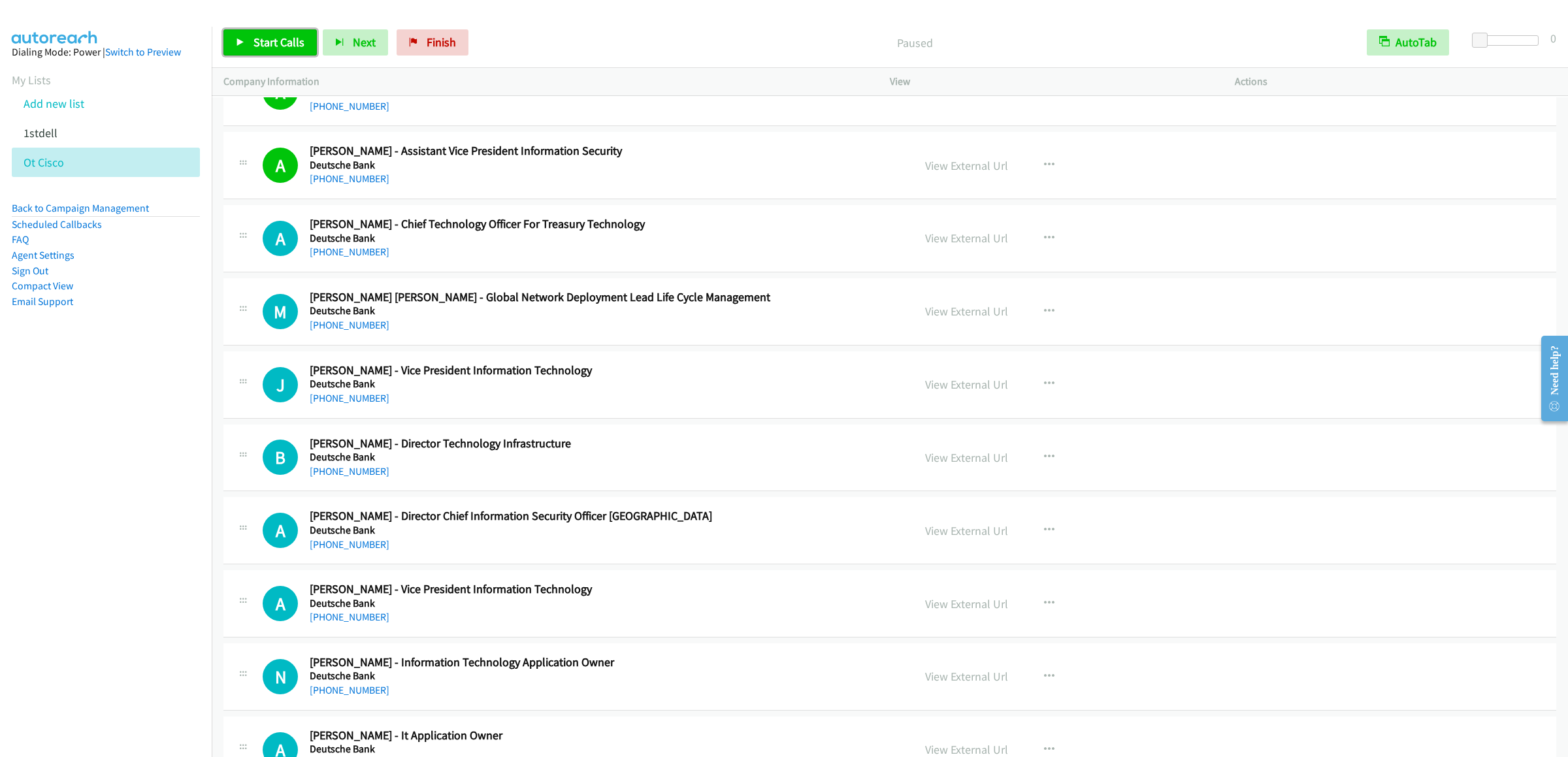
click at [269, 34] on link "Start Calls" at bounding box center [270, 42] width 93 height 26
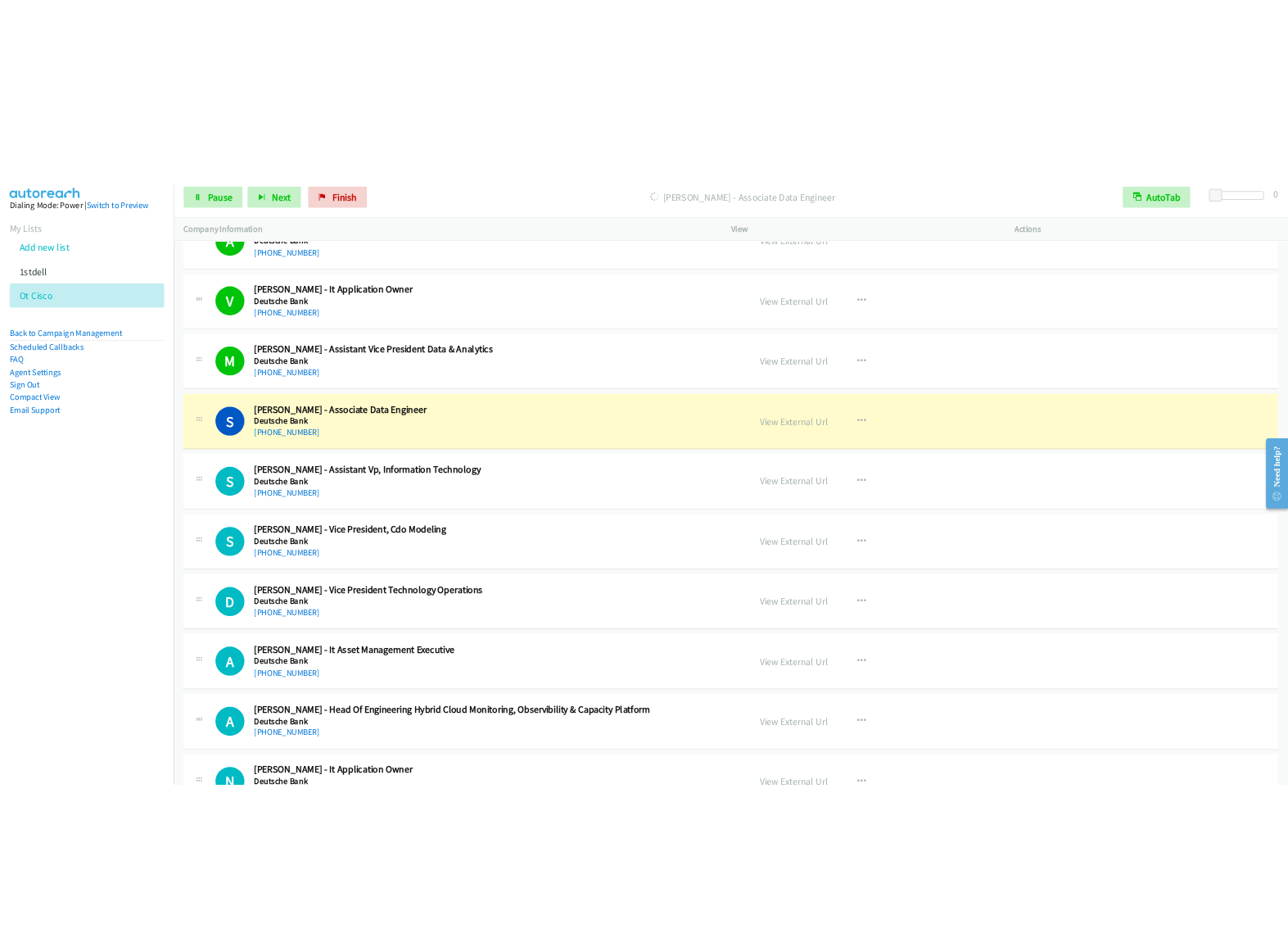
scroll to position [4423, 0]
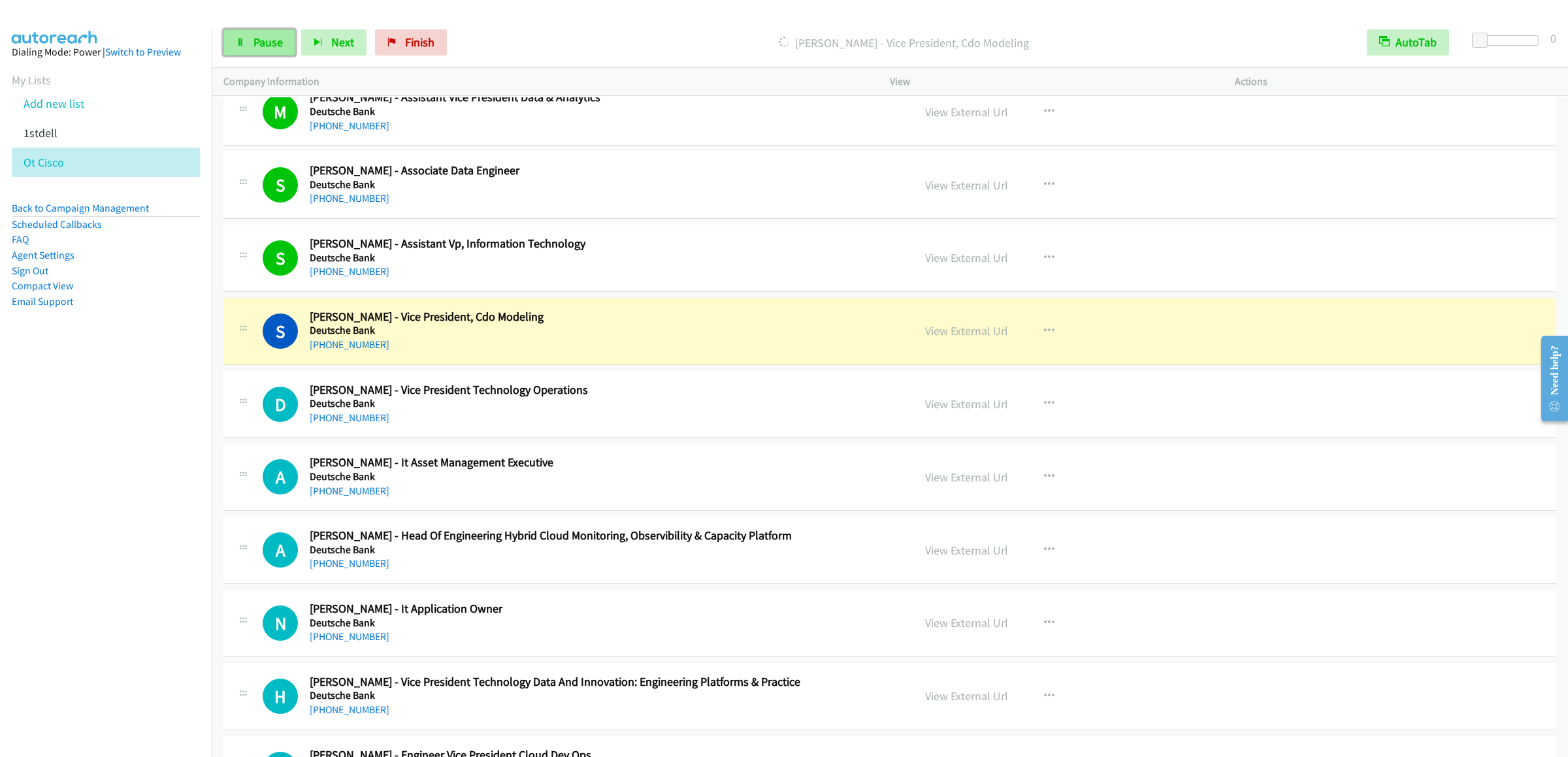
click at [275, 31] on link "Pause" at bounding box center [259, 42] width 72 height 26
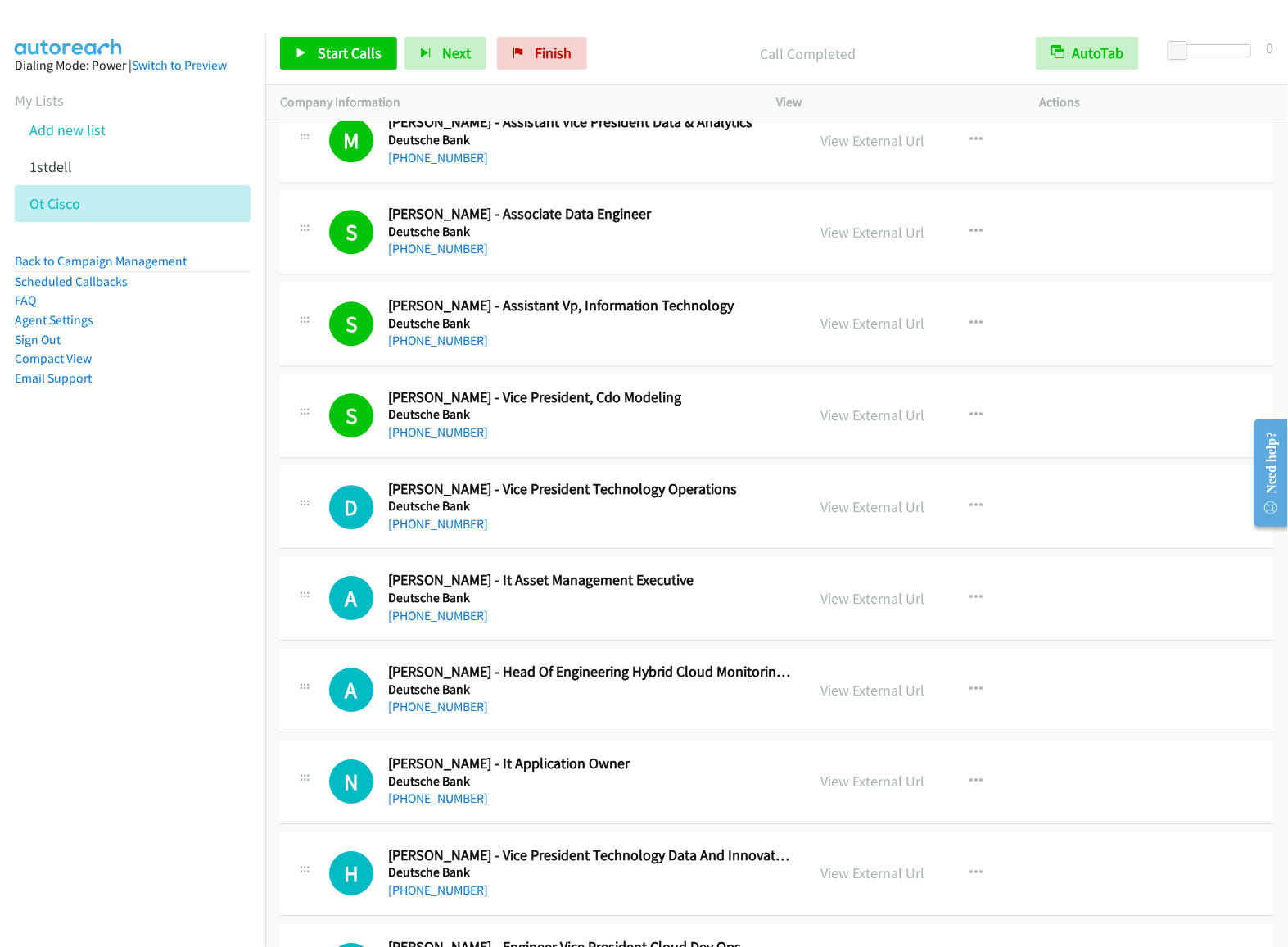
click at [890, 28] on div "Start Calls Pause Next Finish Call Completed AutoTab AutoTab 0" at bounding box center [777, 53] width 1023 height 63
click at [540, 49] on span "Finish" at bounding box center [552, 53] width 36 height 19
